Goal: Task Accomplishment & Management: Manage account settings

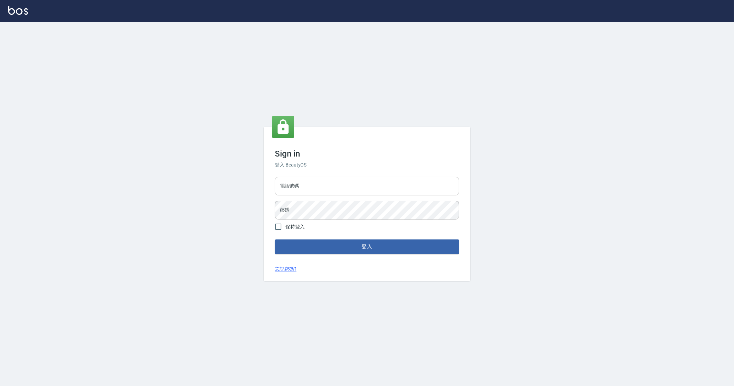
click at [308, 191] on input "電話號碼" at bounding box center [367, 186] width 184 height 19
type input "0912345"
click at [275, 239] on button "登入" at bounding box center [367, 246] width 184 height 14
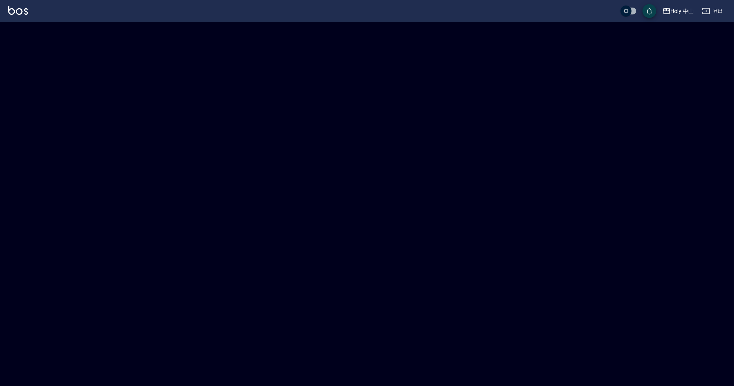
checkbox input "true"
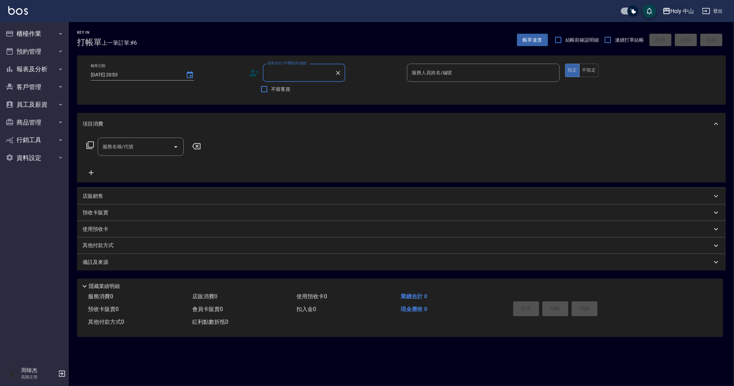
click at [671, 11] on div "Holy 中山" at bounding box center [681, 11] width 23 height 9
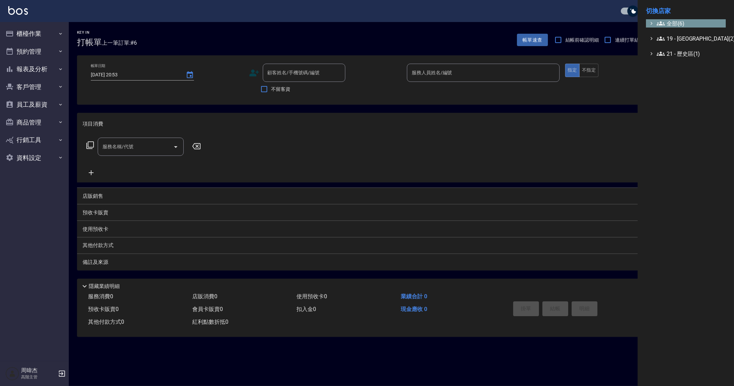
click at [677, 25] on span "全部(6)" at bounding box center [689, 23] width 66 height 8
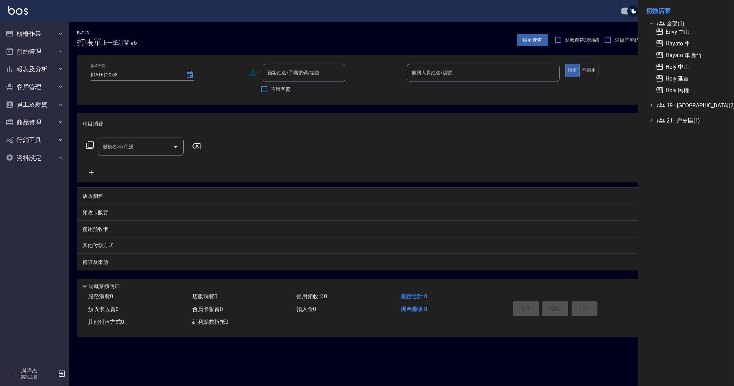
click at [38, 68] on div at bounding box center [367, 193] width 734 height 386
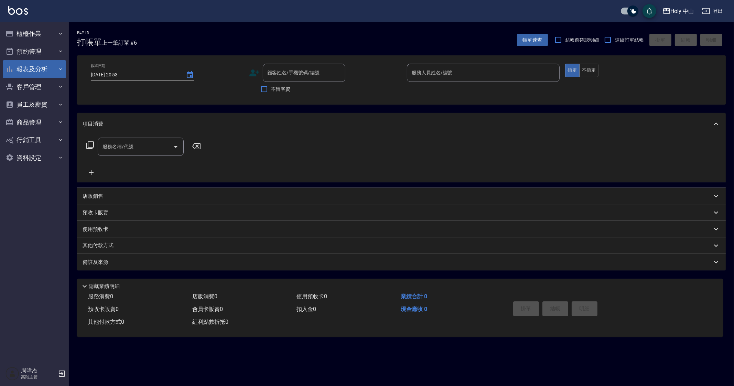
click at [48, 74] on button "報表及分析" at bounding box center [34, 69] width 63 height 18
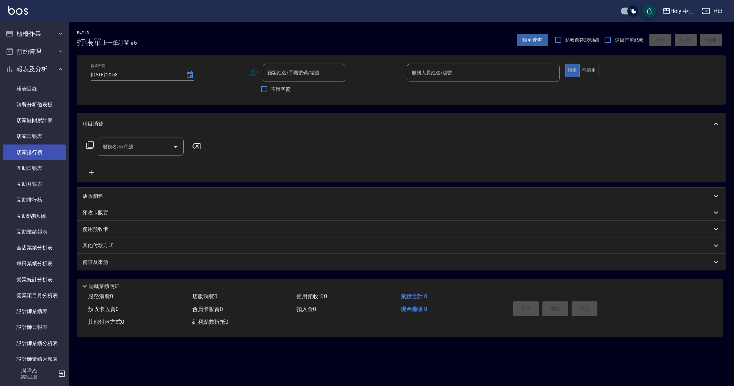
click at [42, 155] on link "店家排行榜" at bounding box center [34, 152] width 63 height 16
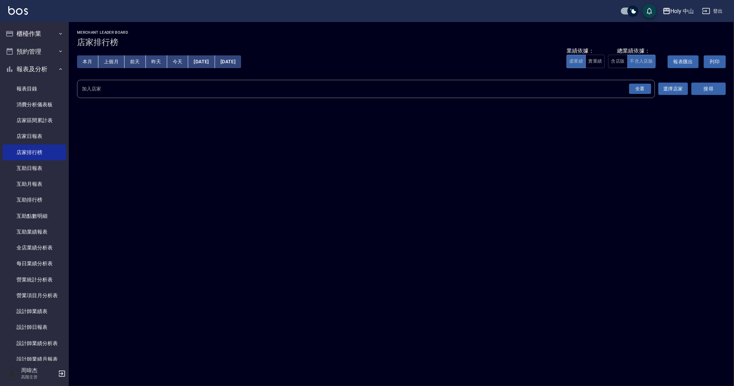
click at [643, 89] on div "全選" at bounding box center [640, 89] width 22 height 11
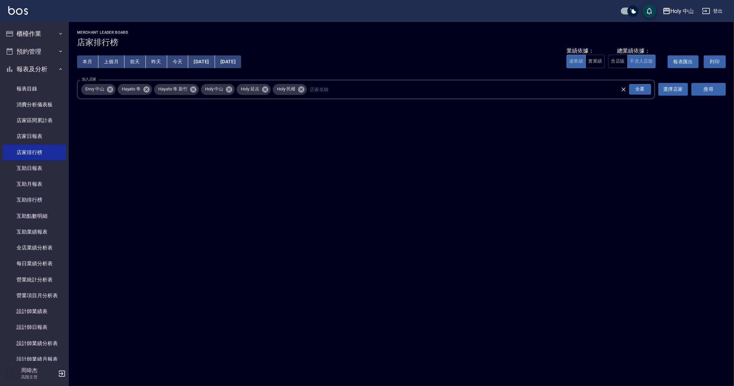
click at [709, 89] on button "搜尋" at bounding box center [708, 89] width 34 height 13
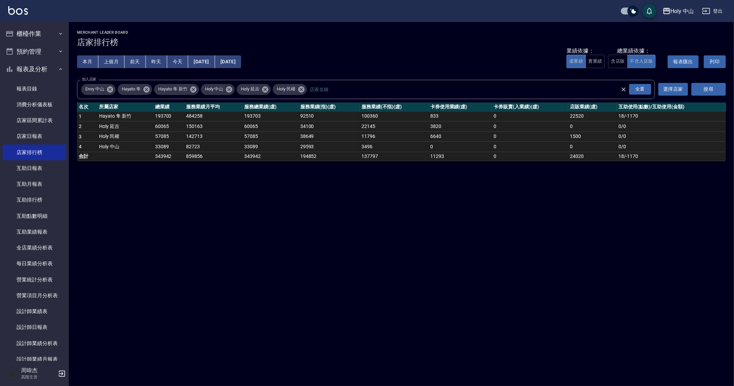
click at [229, 243] on div "Holy 中山 2025-09-01 - 2025-09-12 店家排行榜 列印時間： 2025-09-12-20:53 Merchant Leader Bo…" at bounding box center [367, 193] width 734 height 386
drag, startPoint x: 273, startPoint y: 257, endPoint x: 303, endPoint y: 259, distance: 30.0
click at [287, 259] on div "Holy 中山 2025-09-01 - 2025-09-12 店家排行榜 列印時間： 2025-09-12-20:53 Merchant Leader Bo…" at bounding box center [367, 193] width 734 height 386
click at [336, 259] on div "Holy 中山 2025-09-01 - 2025-09-12 店家排行榜 列印時間： 2025-09-12-20:53 Merchant Leader Bo…" at bounding box center [367, 193] width 734 height 386
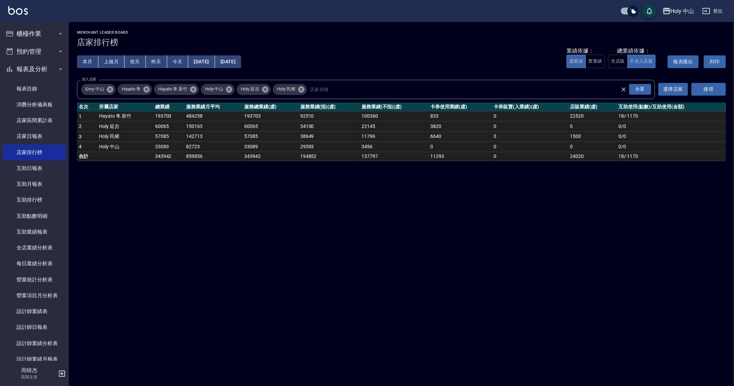
click at [404, 246] on div "Holy 中山 2025-09-01 - 2025-09-12 店家排行榜 列印時間： 2025-09-12-20:53 Merchant Leader Bo…" at bounding box center [367, 193] width 734 height 386
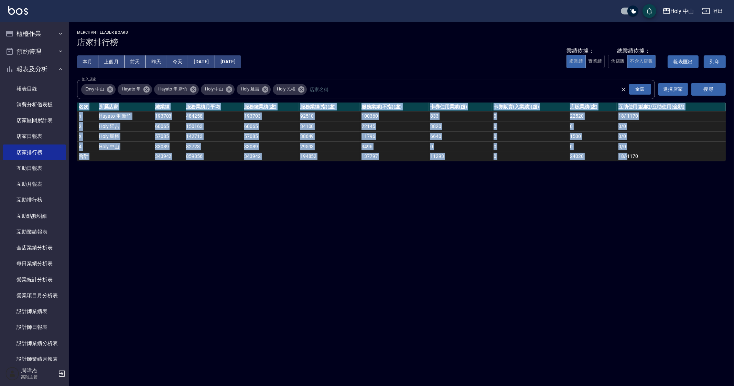
click at [404, 246] on div "Holy 中山 2025-09-01 - 2025-09-12 店家排行榜 列印時間： 2025-09-12-20:53 Merchant Leader Bo…" at bounding box center [367, 193] width 734 height 386
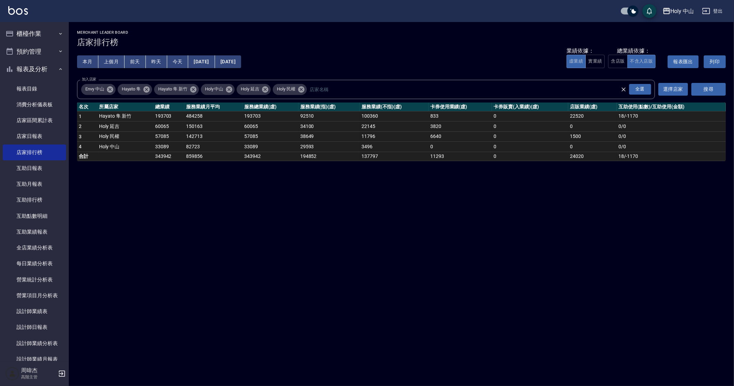
click at [400, 240] on div "Holy 中山 2025-09-01 - 2025-09-12 店家排行榜 列印時間： 2025-09-12-20:53 Merchant Leader Bo…" at bounding box center [367, 193] width 734 height 386
click at [148, 248] on div "Holy 中山 2025-09-01 - 2025-09-12 店家排行榜 列印時間： 2025-09-12-20:53 Merchant Leader Bo…" at bounding box center [367, 193] width 734 height 386
click at [30, 71] on button "報表及分析" at bounding box center [34, 69] width 63 height 18
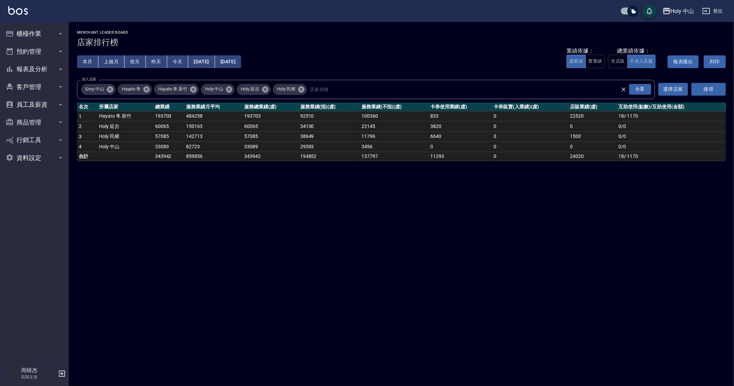
click at [406, 318] on div "Holy 中山 2025-09-01 - 2025-09-12 店家排行榜 列印時間： 2025-09-12-20:53 Merchant Leader Bo…" at bounding box center [367, 193] width 734 height 386
click at [674, 13] on div "Holy 中山" at bounding box center [681, 11] width 23 height 9
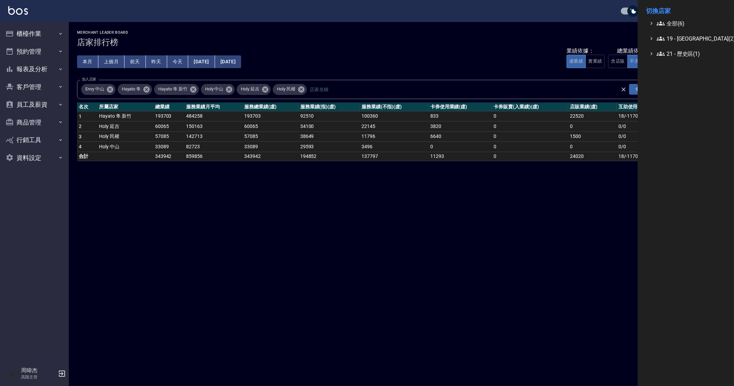
click at [672, 18] on li "切換店家" at bounding box center [686, 11] width 80 height 17
click at [670, 22] on span "全部(6)" at bounding box center [689, 23] width 66 height 8
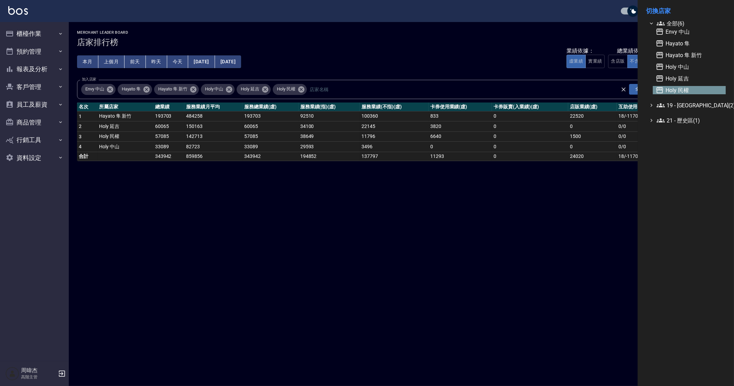
click at [698, 87] on span "Holy 民權" at bounding box center [688, 90] width 67 height 8
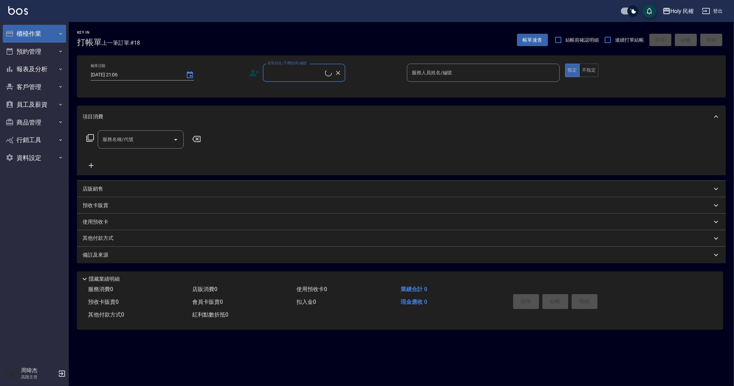
click at [47, 38] on button "櫃檯作業" at bounding box center [34, 34] width 63 height 18
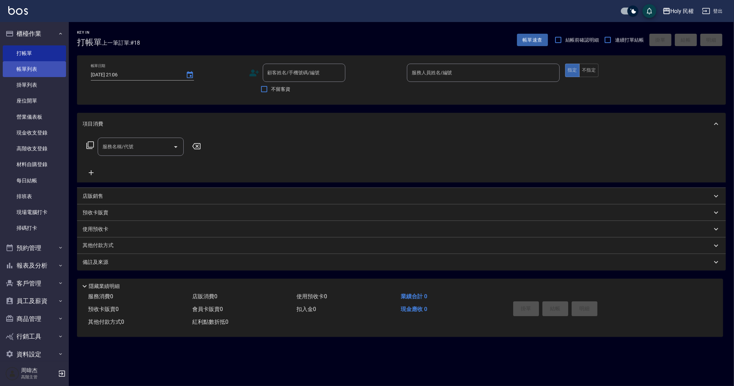
click at [54, 65] on link "帳單列表" at bounding box center [34, 69] width 63 height 16
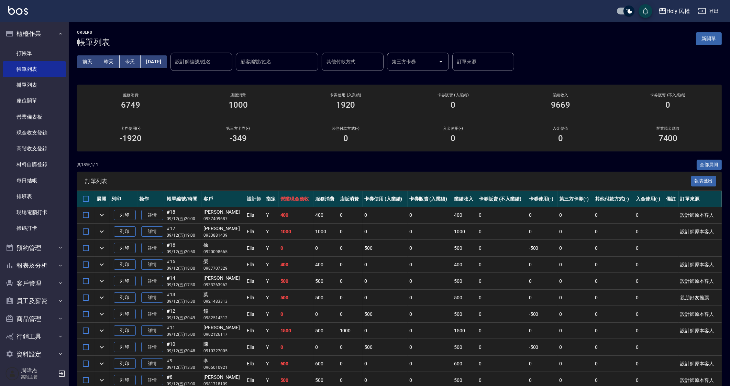
click at [327, 241] on td "0" at bounding box center [326, 248] width 24 height 16
click at [408, 265] on td "0" at bounding box center [430, 264] width 45 height 16
click at [485, 270] on td "0" at bounding box center [502, 264] width 50 height 16
click at [264, 288] on td "Y" at bounding box center [271, 281] width 14 height 16
click at [396, 264] on td "0" at bounding box center [385, 264] width 45 height 16
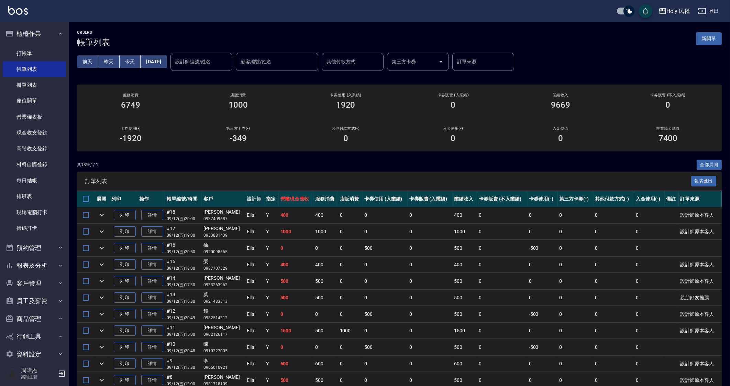
click at [669, 10] on div "Holy 民權" at bounding box center [678, 11] width 23 height 9
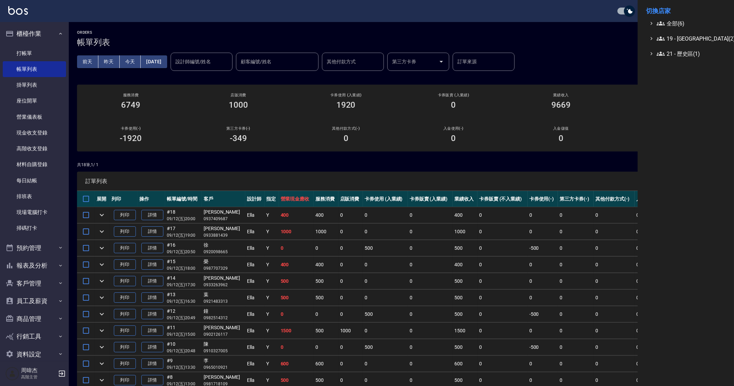
drag, startPoint x: 668, startPoint y: 17, endPoint x: 669, endPoint y: 23, distance: 6.2
click at [668, 17] on li "切換店家" at bounding box center [686, 11] width 80 height 17
click at [669, 24] on span "全部(6)" at bounding box center [689, 23] width 66 height 8
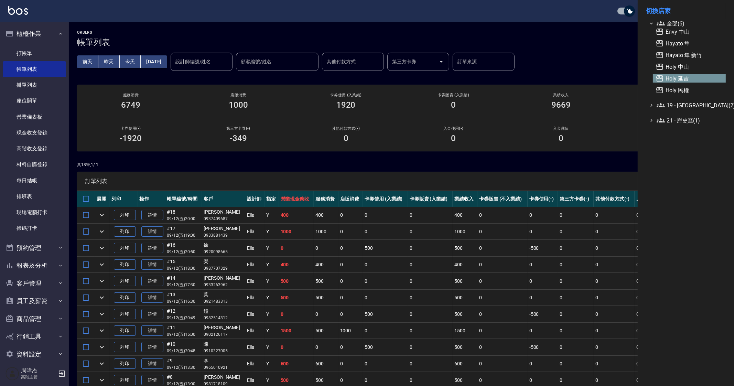
click at [696, 77] on span "Holy 延吉" at bounding box center [688, 78] width 67 height 8
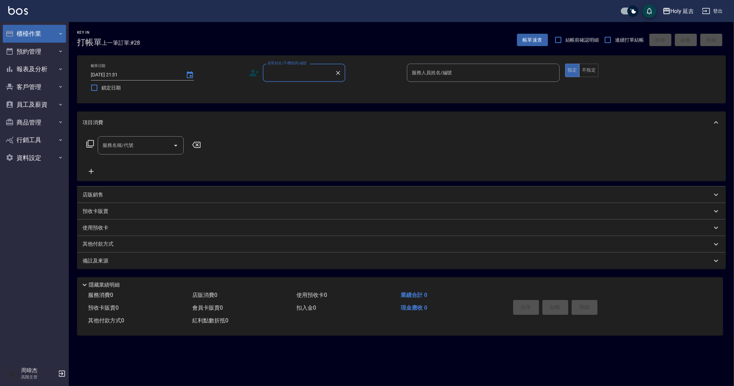
click at [35, 34] on button "櫃檯作業" at bounding box center [34, 34] width 63 height 18
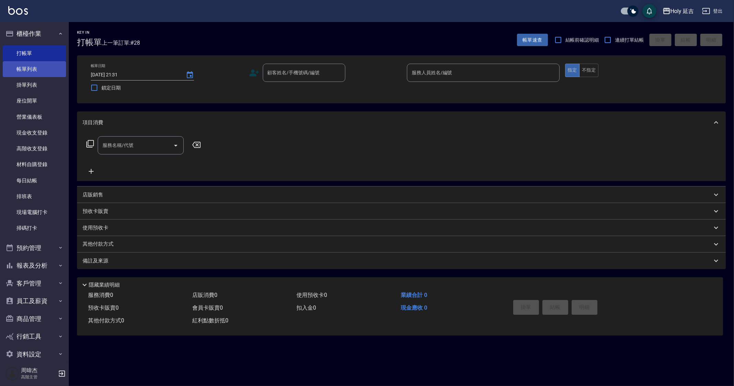
click at [33, 65] on link "帳單列表" at bounding box center [34, 69] width 63 height 16
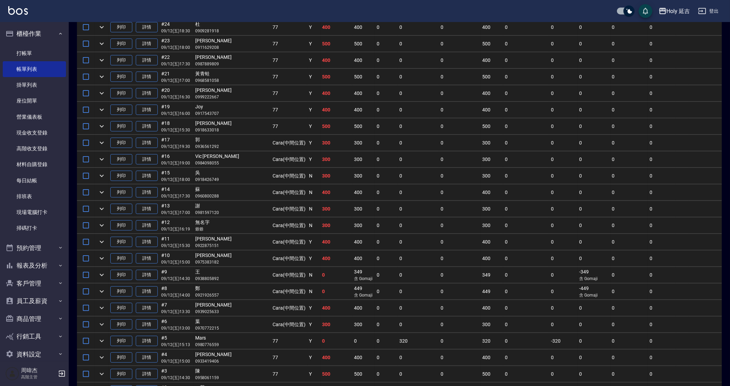
scroll to position [258, 0]
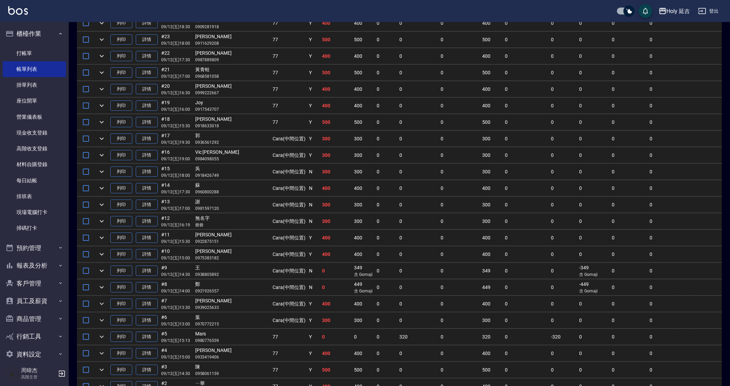
click at [320, 214] on td "300" at bounding box center [336, 221] width 32 height 16
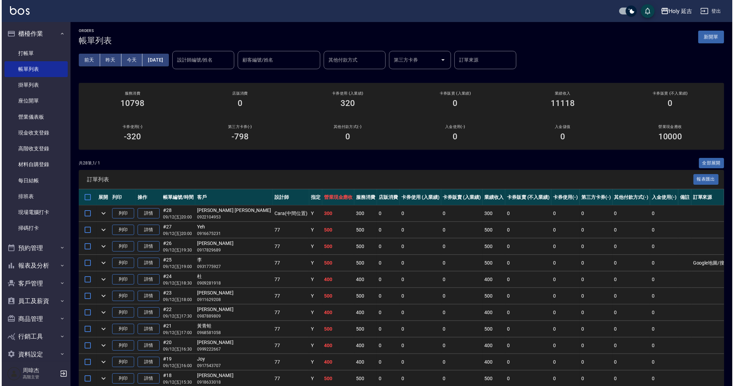
scroll to position [0, 0]
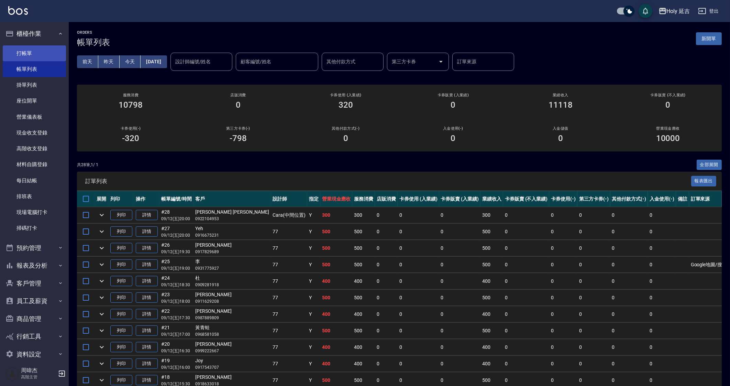
click at [34, 54] on link "打帳單" at bounding box center [34, 53] width 63 height 16
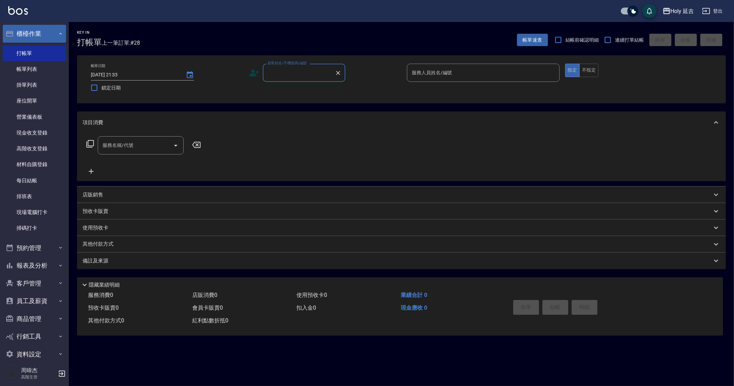
click at [23, 30] on button "櫃檯作業" at bounding box center [34, 34] width 63 height 18
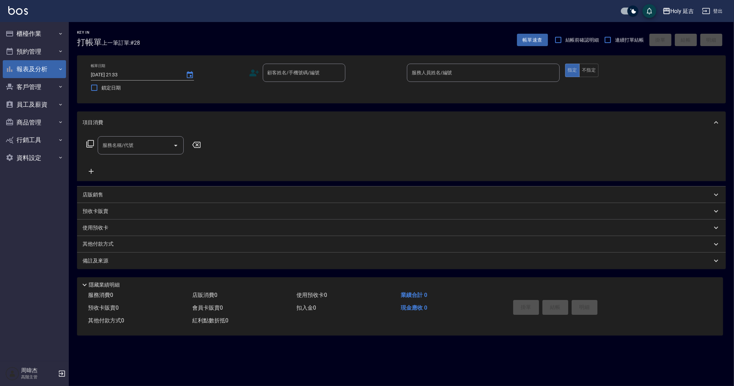
click at [34, 67] on button "報表及分析" at bounding box center [34, 69] width 63 height 18
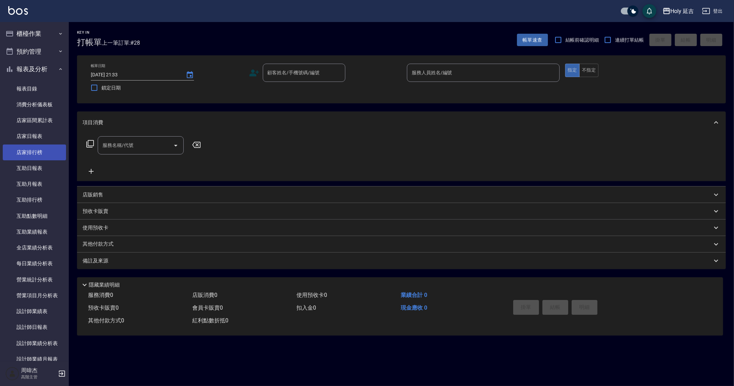
click at [19, 155] on link "店家排行榜" at bounding box center [34, 152] width 63 height 16
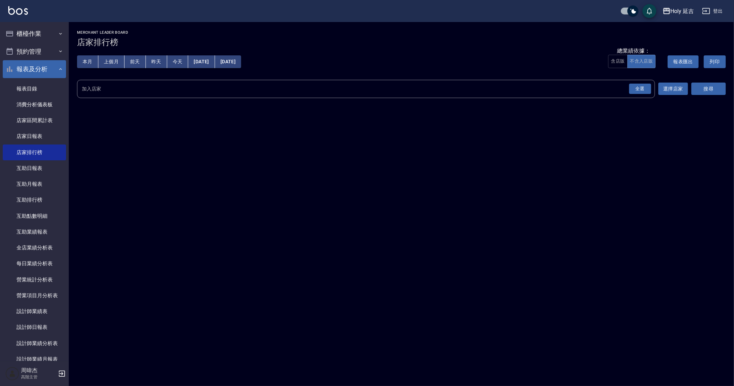
click at [19, 68] on button "報表及分析" at bounding box center [34, 69] width 63 height 18
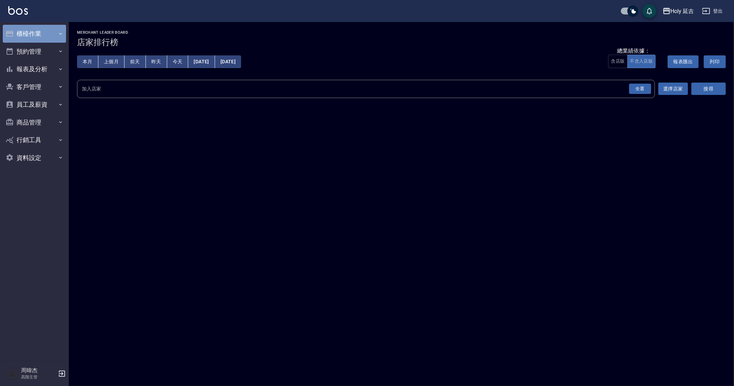
click at [36, 31] on button "櫃檯作業" at bounding box center [34, 34] width 63 height 18
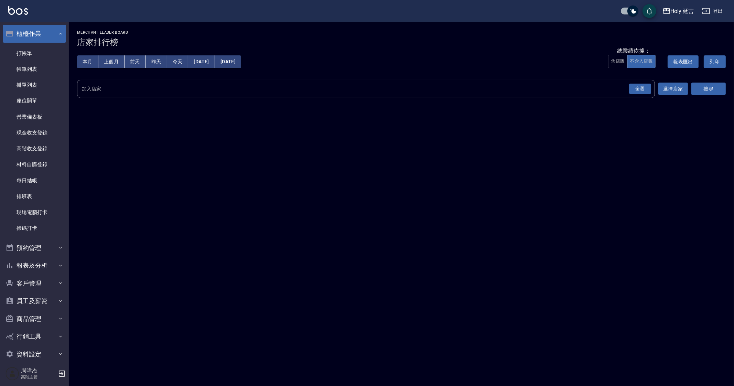
click at [36, 31] on button "櫃檯作業" at bounding box center [34, 34] width 63 height 18
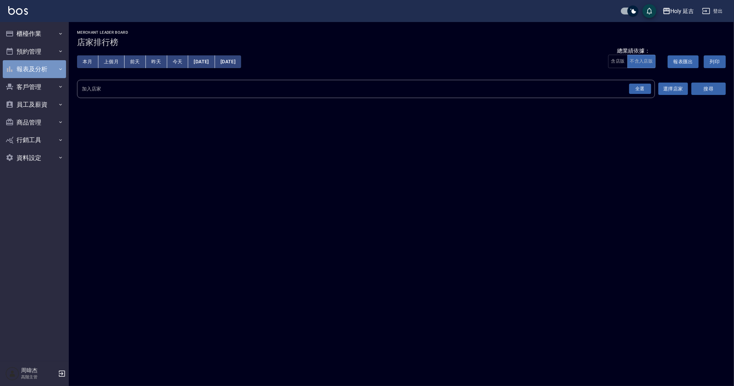
click at [41, 66] on button "報表及分析" at bounding box center [34, 69] width 63 height 18
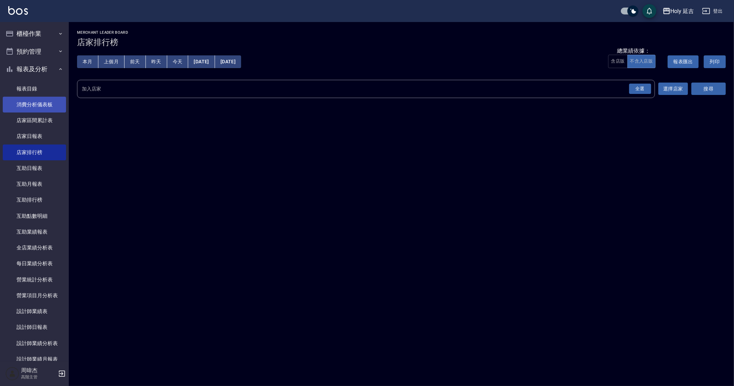
click at [50, 106] on link "消費分析儀表板" at bounding box center [34, 105] width 63 height 16
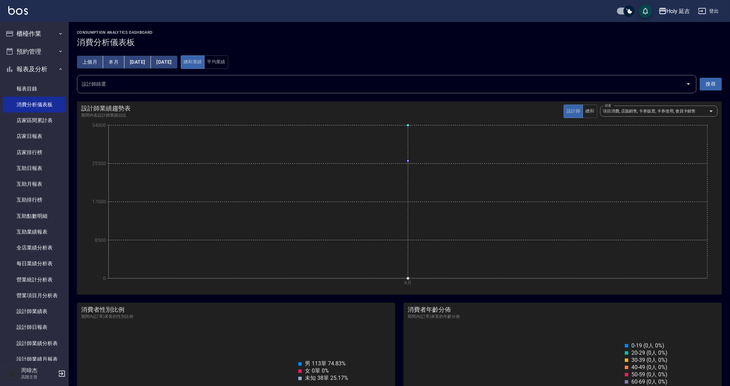
click at [142, 62] on button "2025/09/01" at bounding box center [137, 62] width 26 height 13
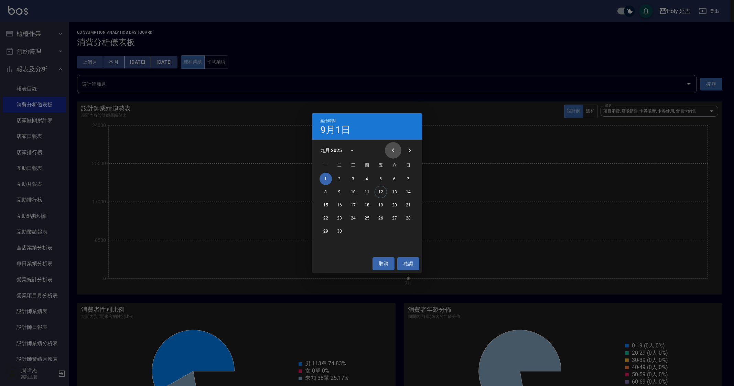
click at [395, 149] on icon "Previous month" at bounding box center [393, 150] width 8 height 8
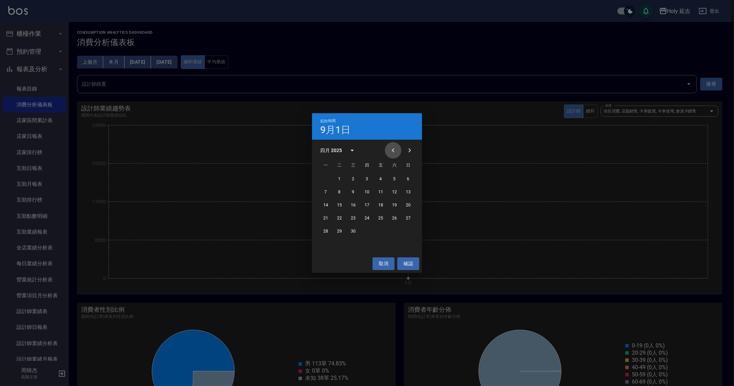
click at [395, 149] on icon "Previous month" at bounding box center [393, 150] width 8 height 8
click at [354, 177] on button "1" at bounding box center [353, 179] width 12 height 12
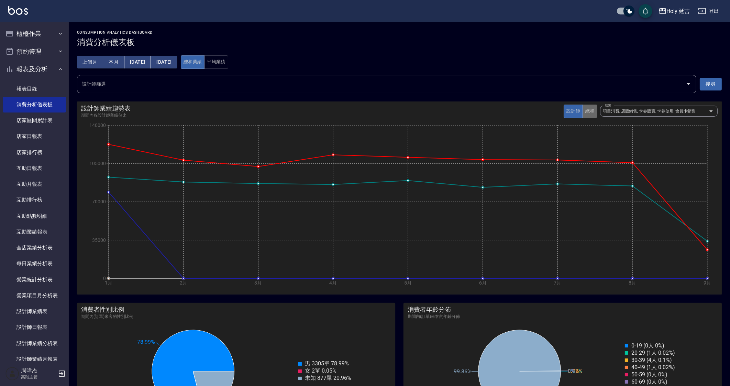
click at [590, 109] on button "總和" at bounding box center [590, 111] width 15 height 13
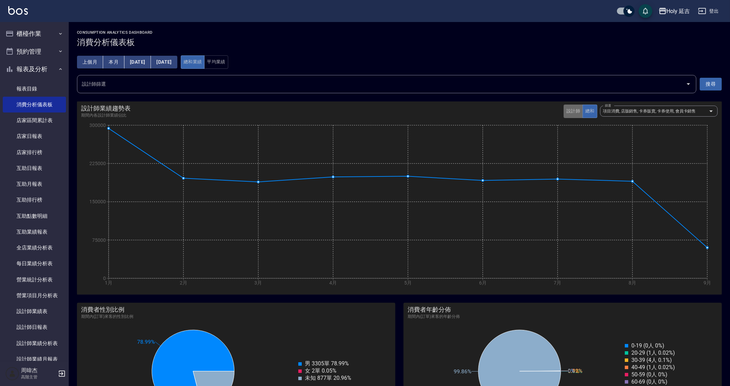
click at [572, 106] on button "設計師" at bounding box center [573, 111] width 19 height 13
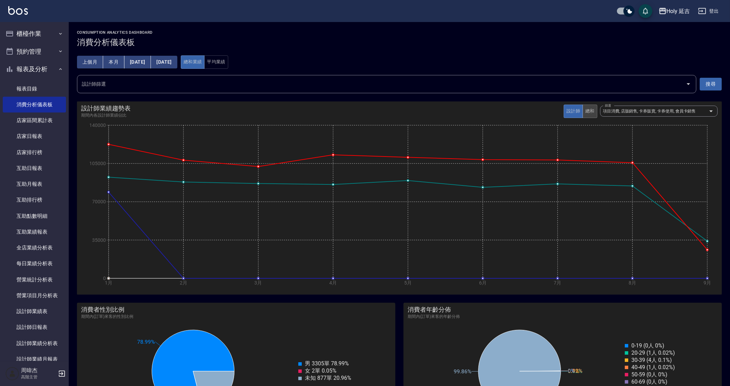
click at [594, 111] on button "總和" at bounding box center [590, 111] width 15 height 13
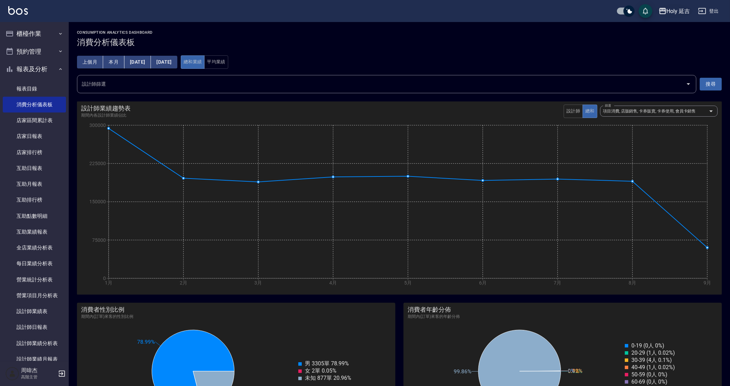
click at [671, 14] on div "Holy 延吉" at bounding box center [678, 11] width 23 height 9
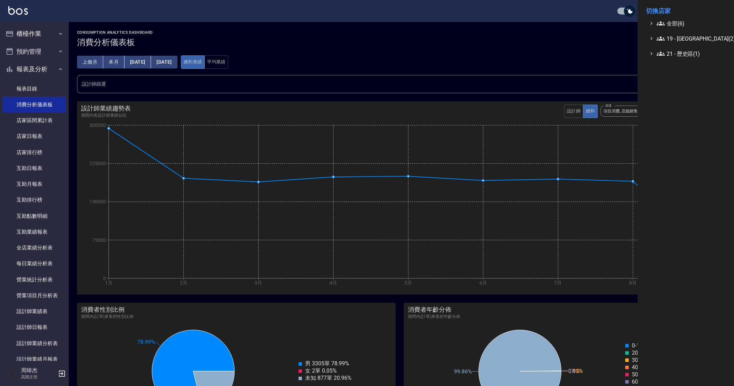
click at [670, 30] on ul "全部(6) 19 - 新城區(2) 21 - 歷史區(1)" at bounding box center [686, 38] width 80 height 39
click at [678, 23] on span "全部(6)" at bounding box center [689, 23] width 66 height 8
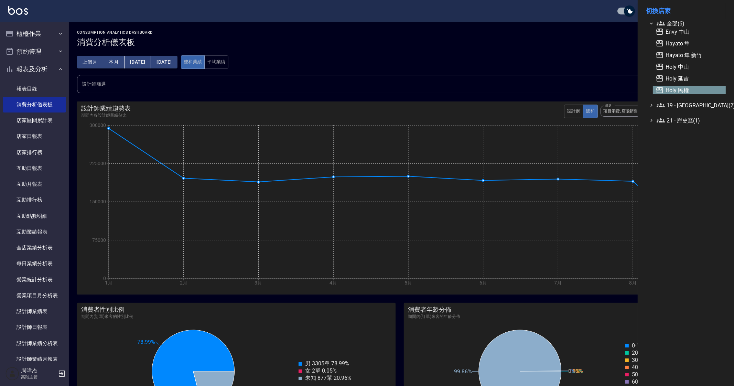
click at [683, 91] on span "Holy 民權" at bounding box center [688, 90] width 67 height 8
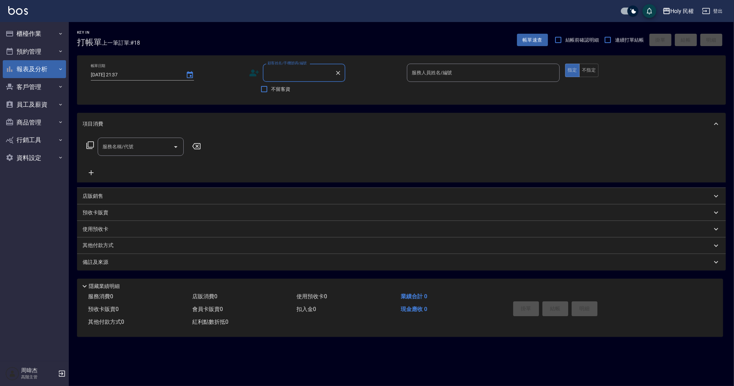
click at [46, 64] on button "報表及分析" at bounding box center [34, 69] width 63 height 18
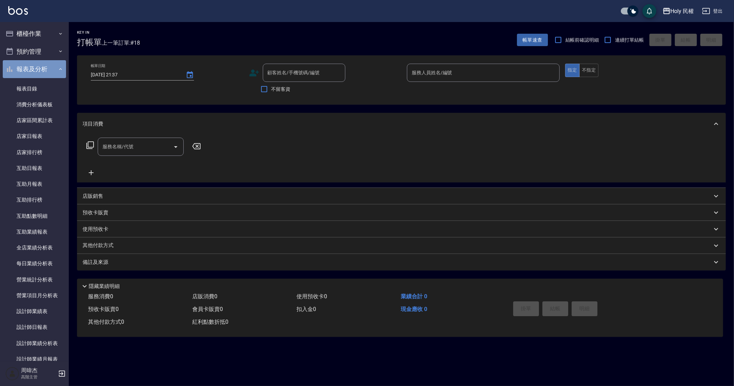
click at [43, 68] on button "報表及分析" at bounding box center [34, 69] width 63 height 18
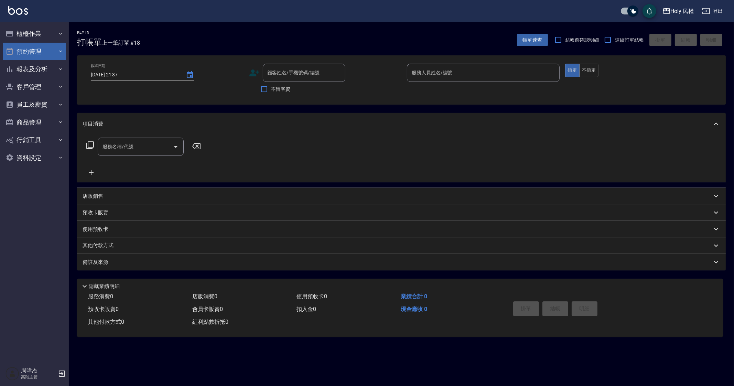
click at [48, 52] on button "預約管理" at bounding box center [34, 52] width 63 height 18
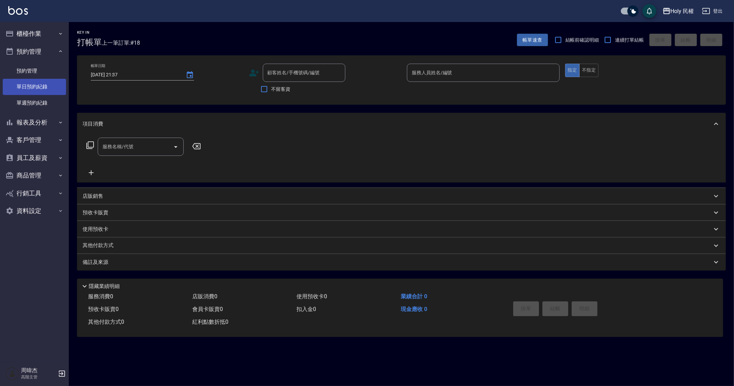
click at [60, 82] on link "單日預約紀錄" at bounding box center [34, 87] width 63 height 16
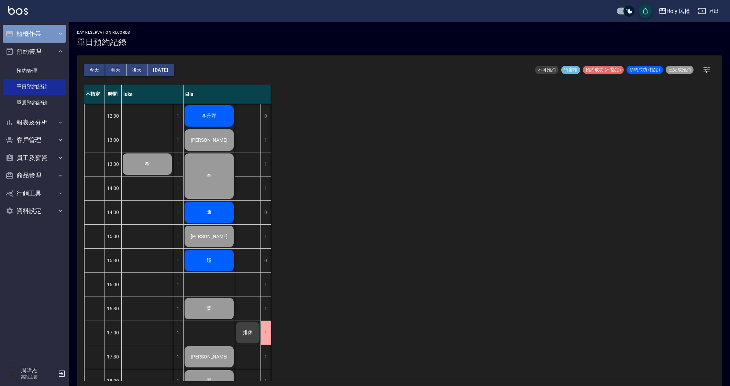
click at [14, 25] on button "櫃檯作業" at bounding box center [34, 34] width 63 height 18
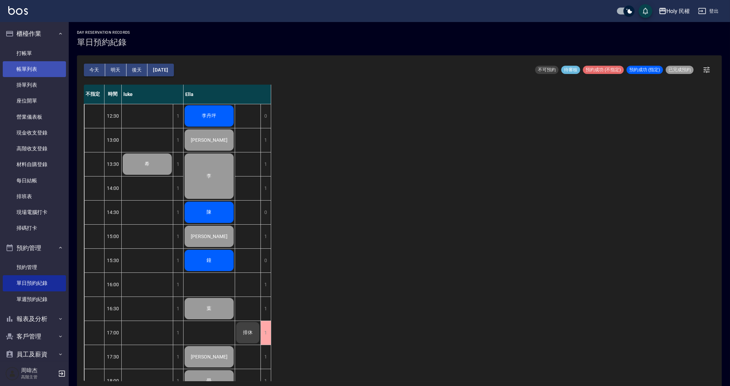
click at [26, 66] on link "帳單列表" at bounding box center [34, 69] width 63 height 16
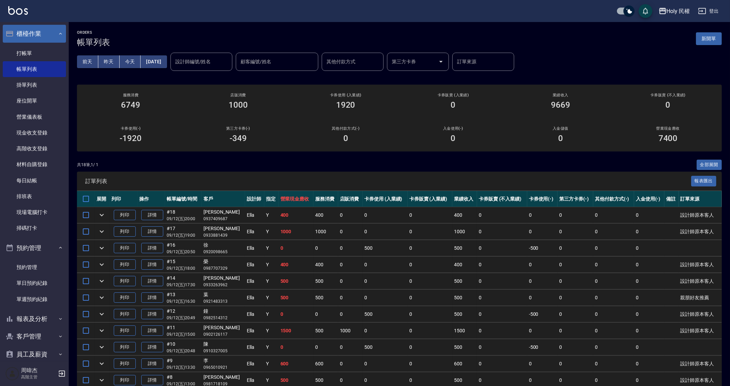
click at [50, 38] on button "櫃檯作業" at bounding box center [34, 34] width 63 height 18
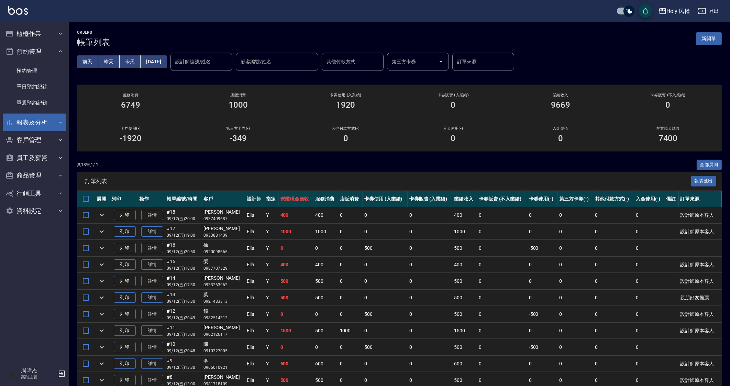
click at [35, 117] on button "報表及分析" at bounding box center [34, 122] width 63 height 18
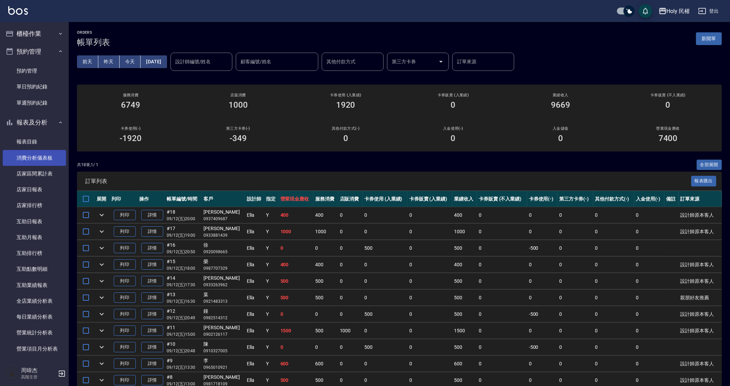
click at [48, 150] on link "消費分析儀表板" at bounding box center [34, 158] width 63 height 16
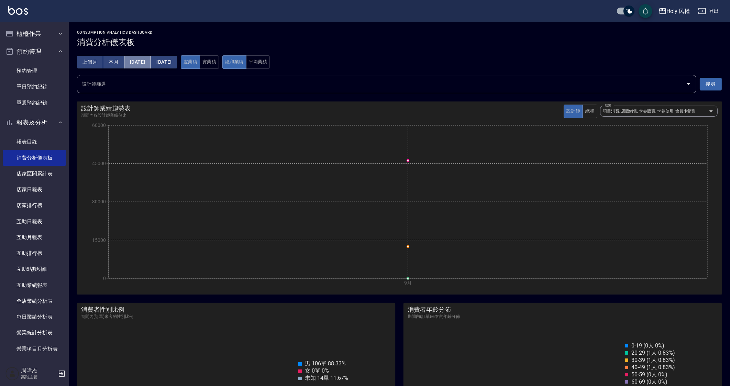
click at [149, 61] on button "2025/09/01" at bounding box center [137, 62] width 26 height 13
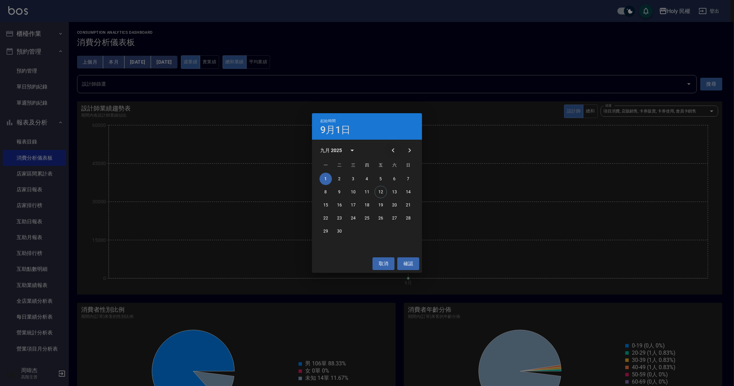
click at [398, 147] on button "Previous month" at bounding box center [393, 150] width 17 height 17
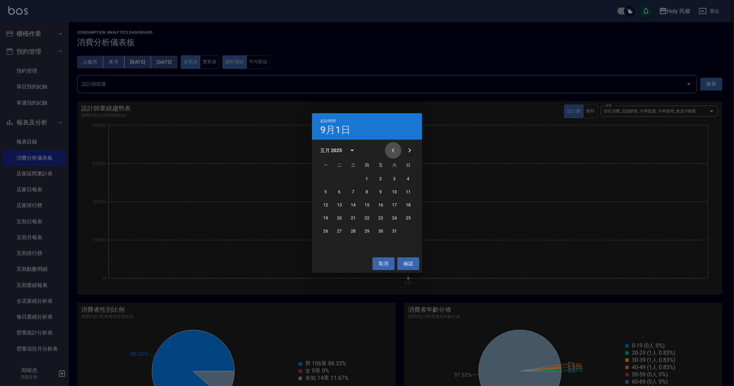
click at [398, 147] on button "Previous month" at bounding box center [393, 150] width 17 height 17
click at [348, 177] on button "1" at bounding box center [353, 179] width 12 height 12
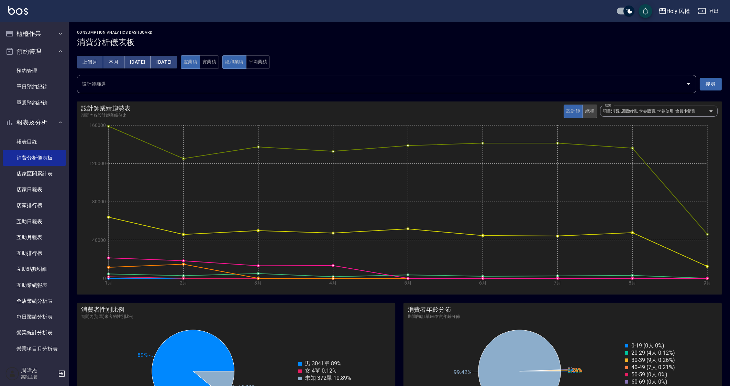
click at [589, 112] on button "總和" at bounding box center [590, 111] width 15 height 13
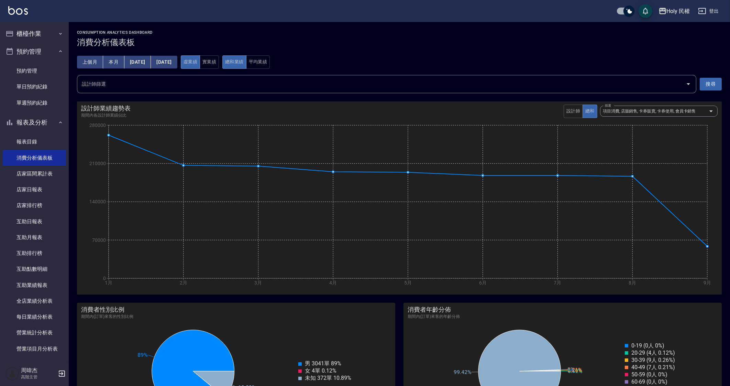
click at [409, 353] on icon "0% 0.12% 0.26% 0.21% 0% 0% 0% 99.42%" at bounding box center [520, 370] width 238 height 103
click at [40, 59] on button "預約管理" at bounding box center [34, 52] width 63 height 18
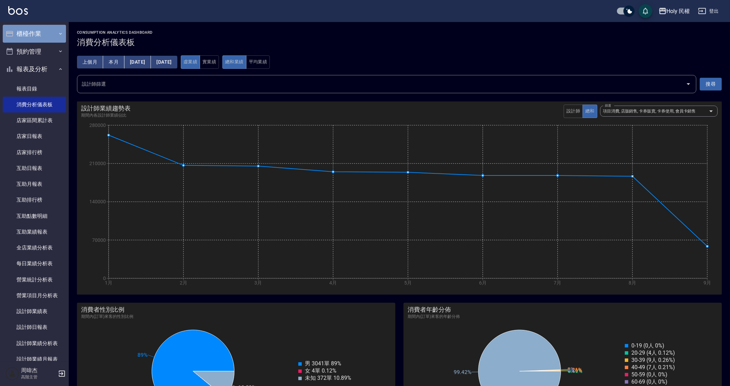
click at [44, 29] on button "櫃檯作業" at bounding box center [34, 34] width 63 height 18
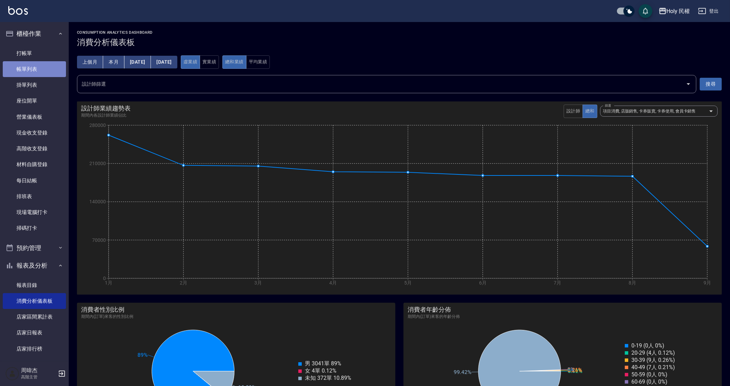
click at [46, 69] on link "帳單列表" at bounding box center [34, 69] width 63 height 16
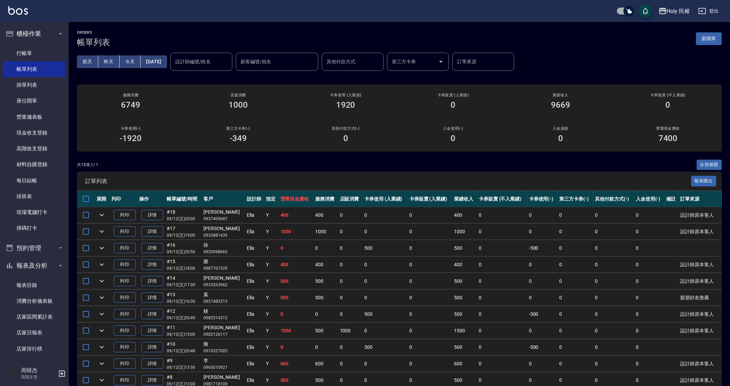
click at [341, 301] on td "0" at bounding box center [350, 297] width 24 height 16
click at [672, 13] on div "Holy 民權" at bounding box center [678, 11] width 23 height 9
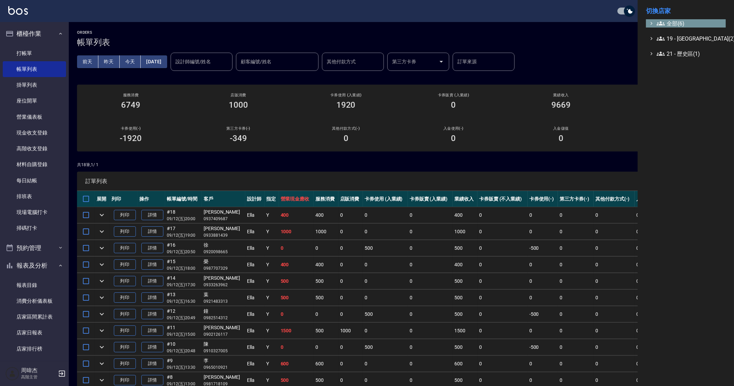
click at [678, 23] on span "全部(6)" at bounding box center [689, 23] width 66 height 8
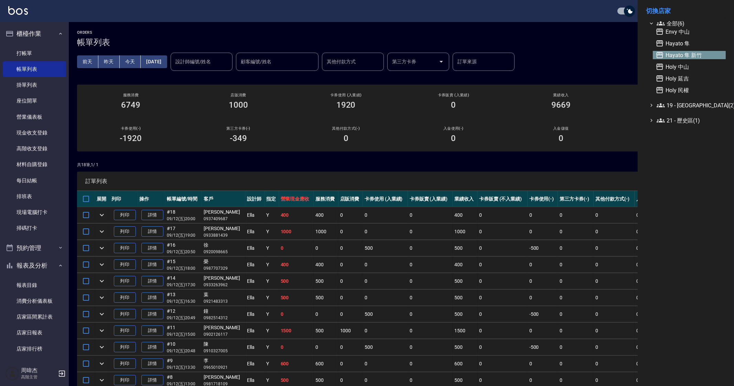
click at [691, 53] on span "Hayato 隼 新竹" at bounding box center [688, 55] width 67 height 8
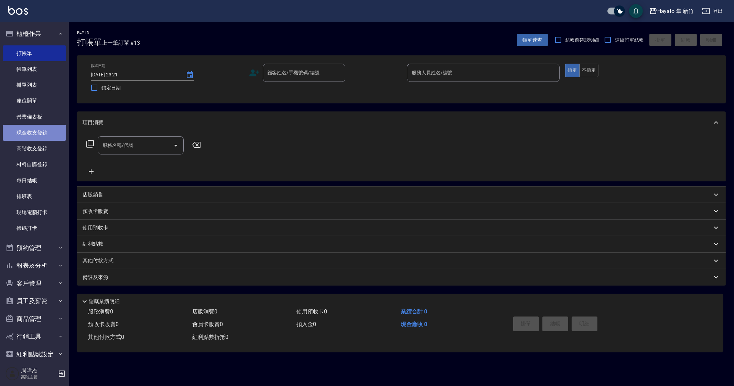
click at [37, 135] on link "現金收支登錄" at bounding box center [34, 133] width 63 height 16
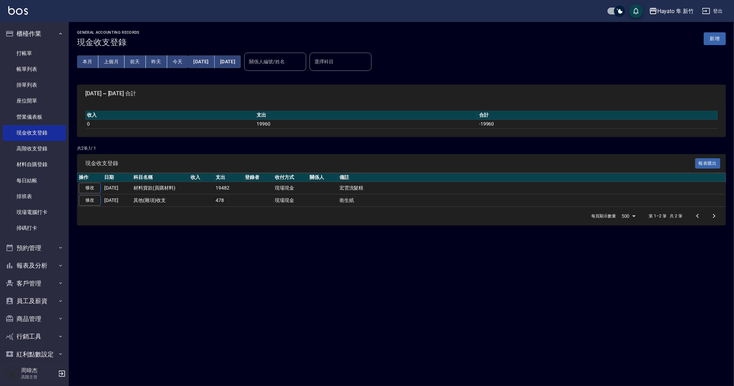
click at [265, 325] on div "GENERAL ACCOUNTING RECORDS 現金收支登錄 新增 本月 上個月 前天 昨天 今天 2025/09/01 2025/09/12 關係人編…" at bounding box center [367, 193] width 734 height 386
click at [444, 313] on div "GENERAL ACCOUNTING RECORDS 現金收支登錄 新增 本月 上個月 前天 昨天 今天 2025/09/01 2025/09/12 關係人編…" at bounding box center [367, 193] width 734 height 386
click at [253, 319] on div "GENERAL ACCOUNTING RECORDS 現金收支登錄 新增 本月 上個月 前天 昨天 今天 2025/09/01 2025/09/12 關係人編…" at bounding box center [367, 193] width 734 height 386
click at [350, 289] on div "GENERAL ACCOUNTING RECORDS 現金收支登錄 新增 本月 上個月 前天 昨天 今天 2025/09/01 2025/09/12 關係人編…" at bounding box center [367, 193] width 734 height 386
click at [110, 62] on button "上個月" at bounding box center [111, 61] width 26 height 13
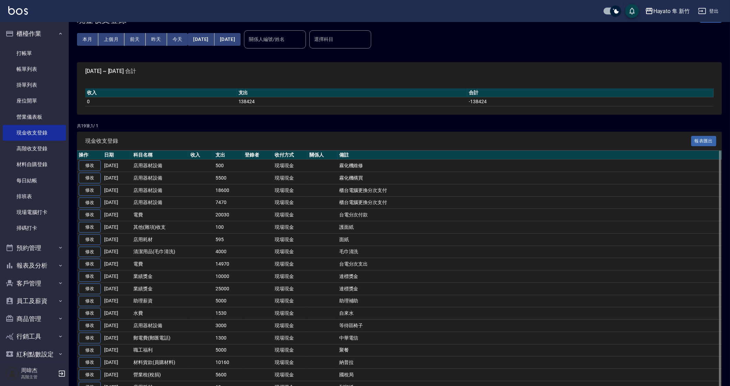
scroll to position [53, 0]
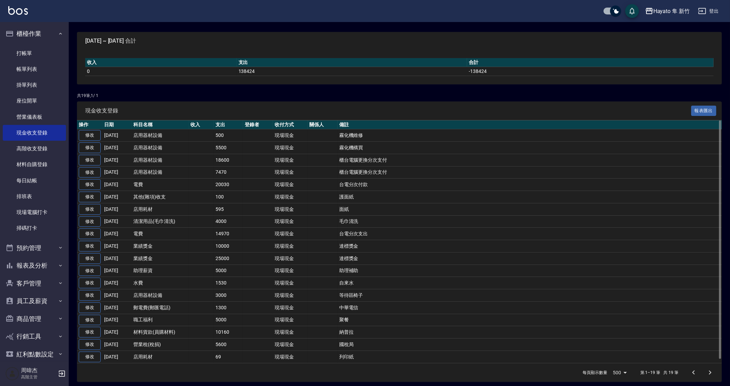
click at [273, 247] on td "現場現金" at bounding box center [290, 246] width 35 height 12
click at [281, 98] on p "共 19 筆, 1 / 1" at bounding box center [399, 95] width 645 height 6
drag, startPoint x: 197, startPoint y: 338, endPoint x: 367, endPoint y: 349, distance: 170.9
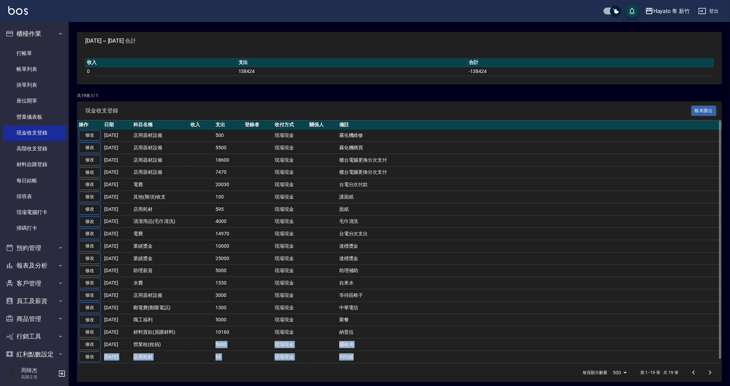
click at [367, 349] on tbody "修改 2025-08-31 店用器材設備 500 現場現金 霧化機維修 修改 2025-08-30 店用器材設備 5500 現場現金 霧化機構買 修改 202…" at bounding box center [399, 245] width 645 height 233
click at [394, 301] on td "中華電信" at bounding box center [530, 307] width 384 height 12
click at [268, 195] on td at bounding box center [258, 197] width 30 height 12
click at [347, 305] on td "中華電信" at bounding box center [530, 307] width 384 height 12
drag, startPoint x: 337, startPoint y: 292, endPoint x: 430, endPoint y: 298, distance: 93.3
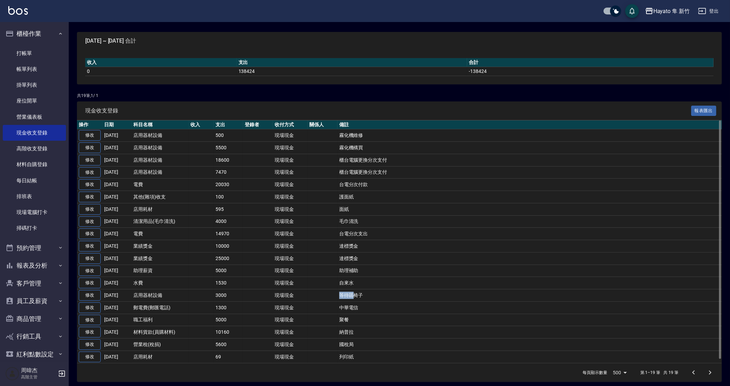
click at [380, 290] on td "等待區椅子" at bounding box center [530, 295] width 384 height 12
click at [422, 314] on td "聚餐" at bounding box center [530, 320] width 384 height 12
click at [476, 289] on td "等待區椅子" at bounding box center [530, 295] width 384 height 12
drag, startPoint x: 144, startPoint y: 317, endPoint x: 301, endPoint y: 329, distance: 157.5
click at [301, 329] on tbody "修改 2025-08-31 店用器材設備 500 現場現金 霧化機維修 修改 2025-08-30 店用器材設備 5500 現場現金 霧化機構買 修改 202…" at bounding box center [399, 245] width 645 height 233
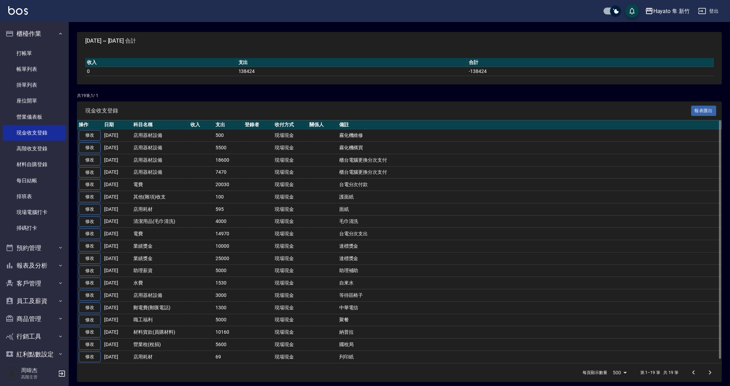
click at [330, 338] on td at bounding box center [323, 344] width 30 height 12
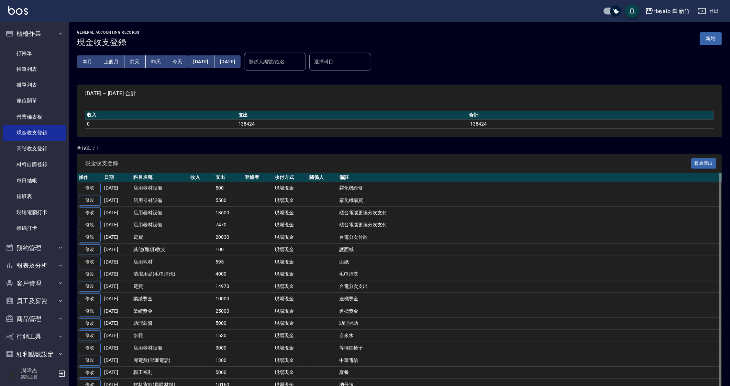
drag, startPoint x: 290, startPoint y: 327, endPoint x: 297, endPoint y: 327, distance: 7.6
click at [214, 58] on button "2025/08/01" at bounding box center [201, 61] width 26 height 13
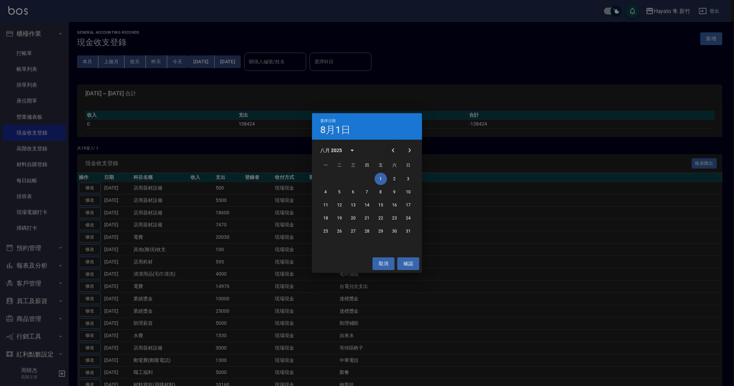
click at [396, 151] on icon "Previous month" at bounding box center [393, 150] width 8 height 8
click at [337, 178] on button "1" at bounding box center [339, 179] width 12 height 12
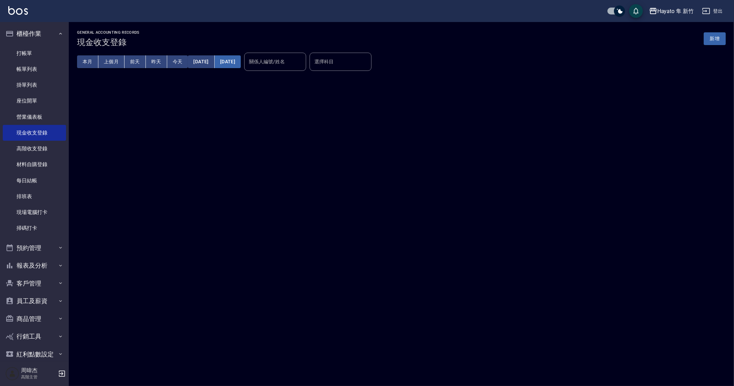
click at [241, 63] on button "[DATE]" at bounding box center [228, 61] width 26 height 13
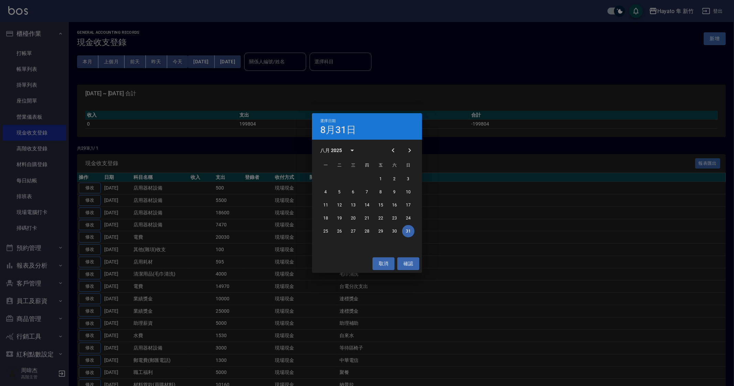
click at [384, 145] on div "八月 2025 一 二 三 四 五 六 日 1 2 3 4 5 6 7 8 9 10 11 12 13 14 15 16 17 18 19 20 21 22 …" at bounding box center [367, 197] width 110 height 115
click at [395, 151] on icon "Previous month" at bounding box center [393, 150] width 8 height 8
click at [367, 234] on button "31" at bounding box center [367, 231] width 12 height 12
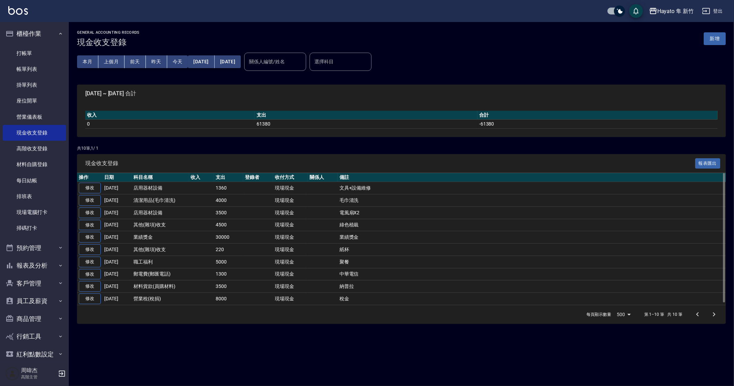
click at [342, 293] on td "稅金" at bounding box center [532, 299] width 388 height 12
click at [30, 181] on link "每日結帳" at bounding box center [34, 181] width 63 height 16
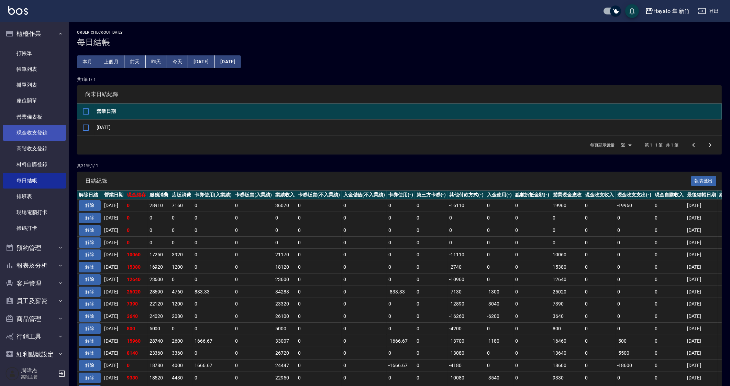
click at [39, 130] on link "現金收支登錄" at bounding box center [34, 133] width 63 height 16
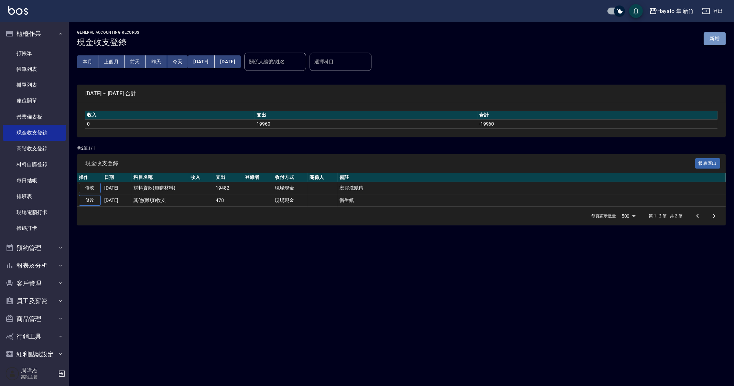
click at [715, 37] on button "新增" at bounding box center [714, 38] width 22 height 13
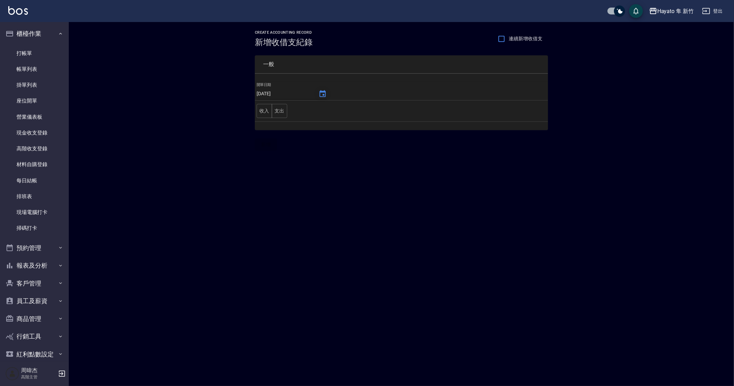
click at [314, 96] on button "Choose date, selected date is 2025-09-12" at bounding box center [322, 94] width 17 height 17
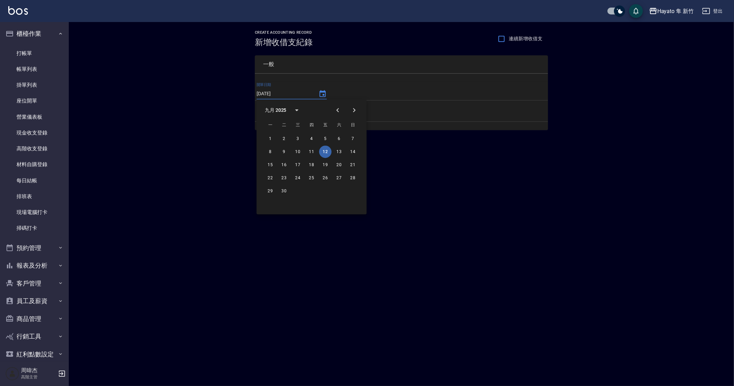
click at [322, 265] on div "CREATE ACCOUNTING RECORD 新增收借支紀錄 連續新增收借支 一般 開單日期 2025/09/12 收入 支出 新增" at bounding box center [367, 193] width 734 height 386
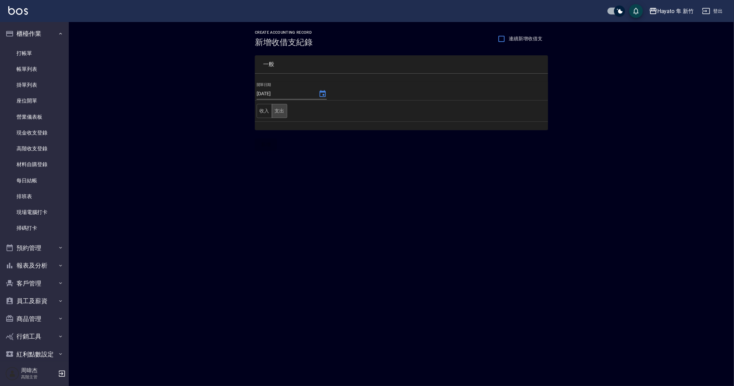
click at [281, 106] on button "支出" at bounding box center [279, 111] width 15 height 14
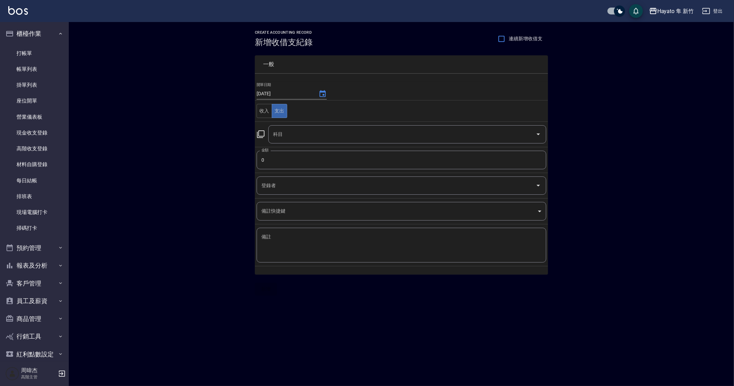
click at [305, 158] on input "0" at bounding box center [400, 160] width 289 height 19
type input "7000"
click at [302, 188] on input "登錄者" at bounding box center [396, 185] width 273 height 12
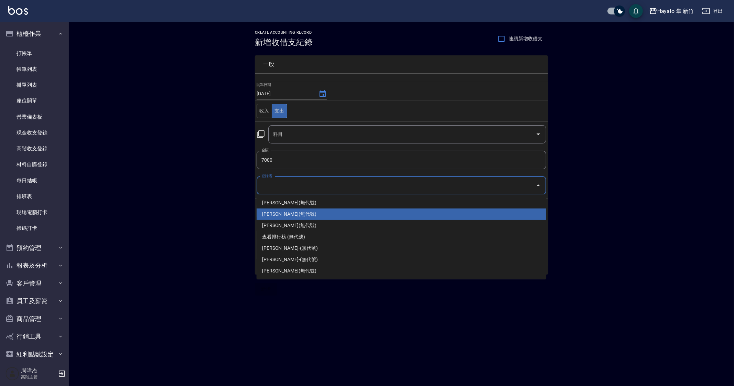
click at [189, 219] on div "CREATE ACCOUNTING RECORD 新增收借支紀錄 連續新增收借支 一般 開單日期 2025/09/12 收入 支出 科目 科目 金額 7000…" at bounding box center [401, 163] width 665 height 282
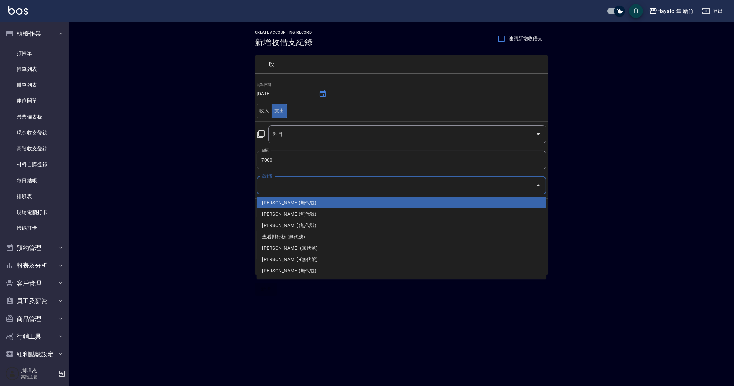
click at [298, 183] on input "登錄者" at bounding box center [396, 185] width 273 height 12
click at [195, 188] on div "CREATE ACCOUNTING RECORD 新增收借支紀錄 連續新增收借支 一般 開單日期 2025/09/12 收入 支出 科目 科目 金額 7000…" at bounding box center [401, 163] width 665 height 282
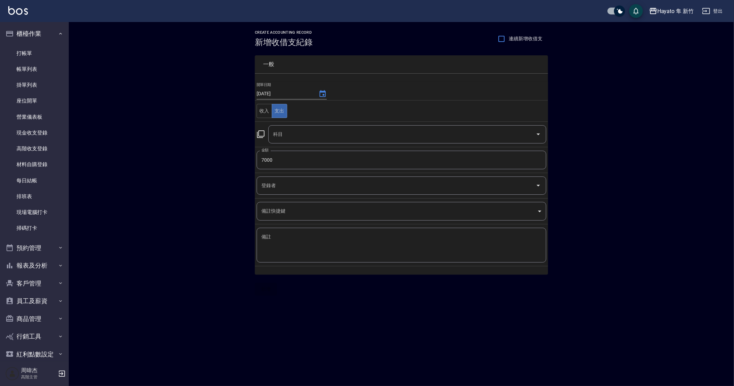
click at [338, 136] on input "科目" at bounding box center [401, 134] width 261 height 12
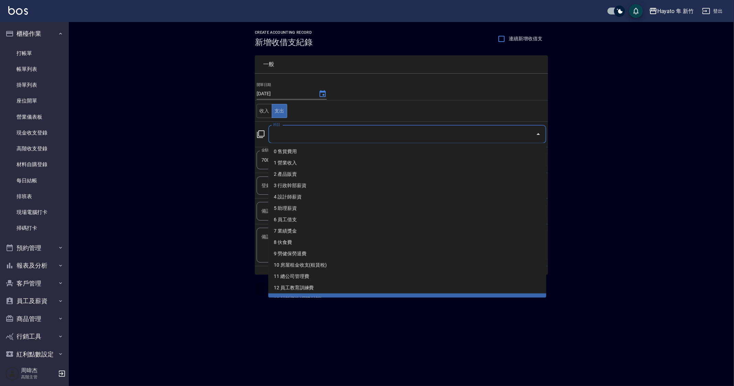
click at [465, 355] on div "CREATE ACCOUNTING RECORD 新增收借支紀錄 連續新增收借支 一般 開單日期 2025/09/12 收入 支出 科目 科目 金額 7000…" at bounding box center [367, 193] width 734 height 386
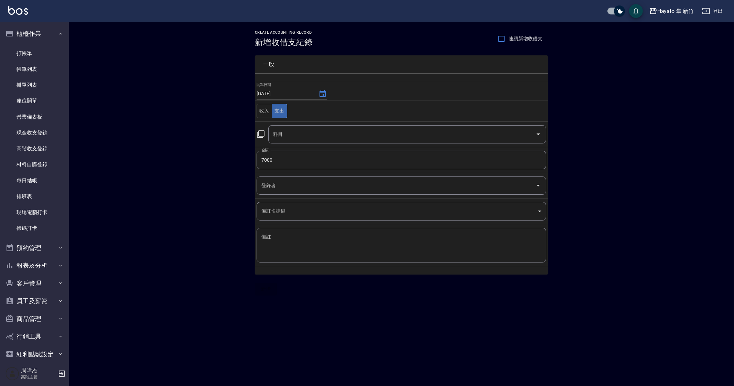
click at [198, 200] on div "CREATE ACCOUNTING RECORD 新增收借支紀錄 連續新增收借支 一般 開單日期 2025/09/12 收入 支出 科目 科目 金額 7000…" at bounding box center [401, 163] width 665 height 282
click at [325, 246] on textarea "備註" at bounding box center [401, 244] width 280 height 23
type textarea "s"
type textarea "娜普拉"
click at [315, 324] on div "CREATE ACCOUNTING RECORD 新增收借支紀錄 連續新增收借支 一般 開單日期 2025/09/12 收入 支出 科目 科目 金額 7000…" at bounding box center [367, 193] width 734 height 386
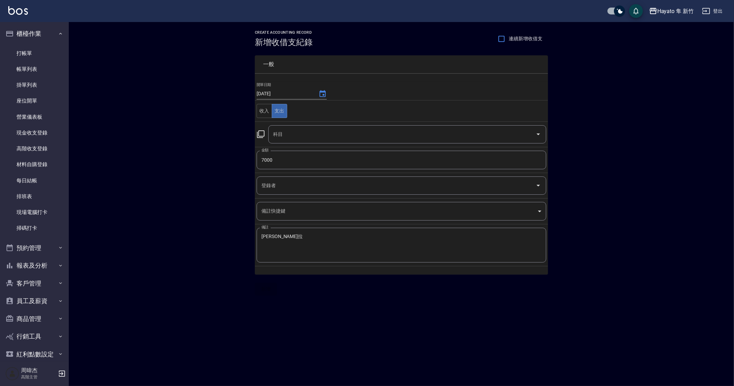
click at [297, 138] on input "科目" at bounding box center [401, 134] width 261 height 12
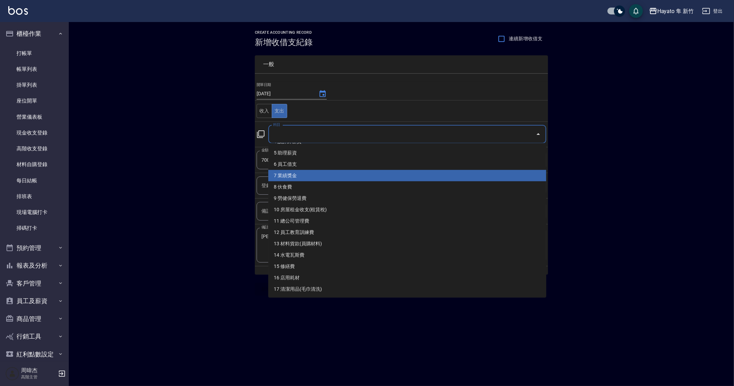
scroll to position [86, 0]
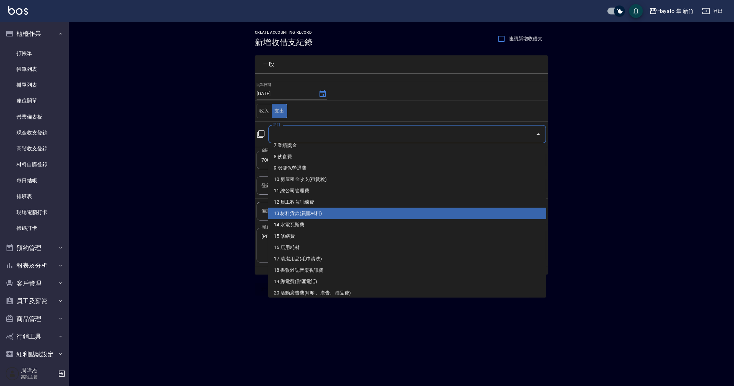
click at [346, 214] on li "13 材料貨款(員購材料)" at bounding box center [407, 213] width 278 height 11
type input "13 材料貨款(員購材料)"
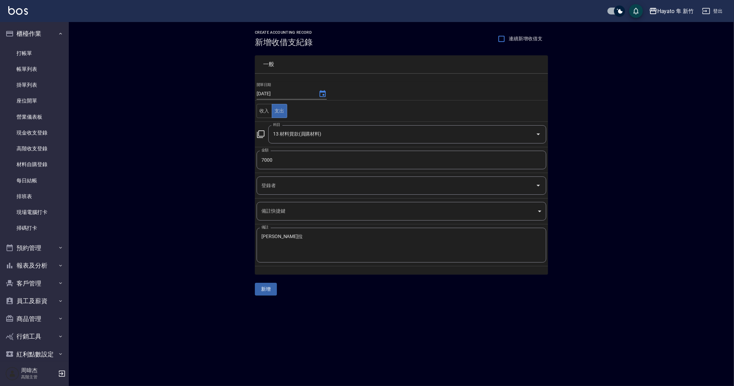
click at [223, 291] on div "CREATE ACCOUNTING RECORD 新增收借支紀錄 連續新增收借支 一般 開單日期 2025/09/12 收入 支出 科目 13 材料貨款(員購…" at bounding box center [401, 163] width 665 height 282
click at [268, 292] on button "新增" at bounding box center [266, 289] width 22 height 13
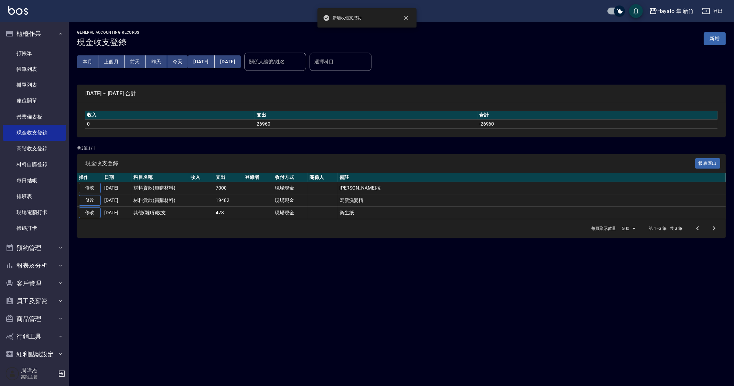
click at [303, 297] on div "GENERAL ACCOUNTING RECORDS 現金收支登錄 新增 本月 上個月 前天 昨天 今天 2025/09/01 2025/09/12 關係人編…" at bounding box center [367, 193] width 734 height 386
click at [261, 292] on div "GENERAL ACCOUNTING RECORDS 現金收支登錄 新增 本月 上個月 前天 昨天 今天 2025/09/01 2025/09/12 關係人編…" at bounding box center [367, 193] width 734 height 386
click at [256, 254] on div "GENERAL ACCOUNTING RECORDS 現金收支登錄 新增 本月 上個月 前天 昨天 今天 2025/09/01 2025/09/12 關係人編…" at bounding box center [367, 193] width 734 height 386
click at [347, 299] on div "GENERAL ACCOUNTING RECORDS 現金收支登錄 新增 本月 上個月 前天 昨天 今天 2025/09/01 2025/09/12 關係人編…" at bounding box center [367, 193] width 734 height 386
click at [399, 311] on div "GENERAL ACCOUNTING RECORDS 現金收支登錄 新增 本月 上個月 前天 昨天 今天 2025/09/01 2025/09/12 關係人編…" at bounding box center [367, 193] width 734 height 386
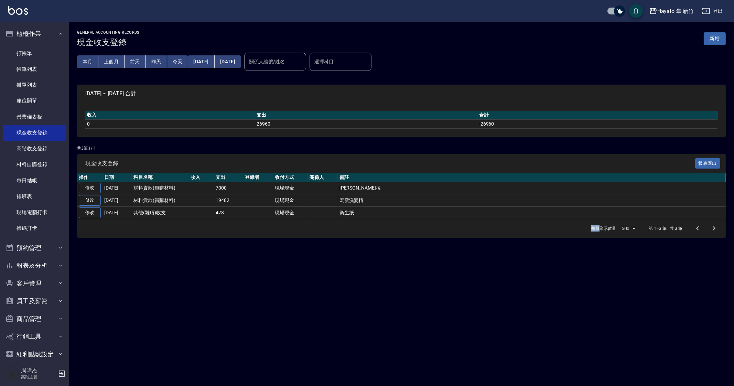
click at [399, 311] on div "GENERAL ACCOUNTING RECORDS 現金收支登錄 新增 本月 上個月 前天 昨天 今天 2025/09/01 2025/09/12 關係人編…" at bounding box center [367, 193] width 734 height 386
click at [423, 307] on div "GENERAL ACCOUNTING RECORDS 現金收支登錄 新增 本月 上個月 前天 昨天 今天 2025/09/01 2025/09/12 關係人編…" at bounding box center [367, 193] width 734 height 386
click at [190, 294] on div "GENERAL ACCOUNTING RECORDS 現金收支登錄 新增 本月 上個月 前天 昨天 今天 2025/09/01 2025/09/12 關係人編…" at bounding box center [367, 193] width 734 height 386
click at [220, 279] on div "GENERAL ACCOUNTING RECORDS 現金收支登錄 新增 本月 上個月 前天 昨天 今天 2025/09/01 2025/09/12 關係人編…" at bounding box center [367, 193] width 734 height 386
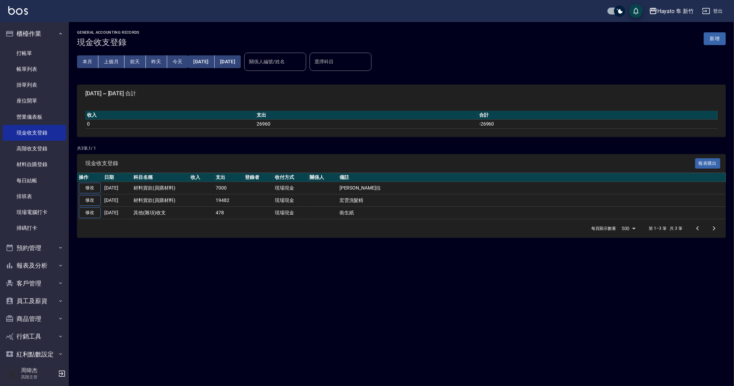
click at [524, 318] on div "GENERAL ACCOUNTING RECORDS 現金收支登錄 新增 本月 上個月 前天 昨天 今天 2025/09/01 2025/09/12 關係人編…" at bounding box center [367, 193] width 734 height 386
click at [421, 310] on div "GENERAL ACCOUNTING RECORDS 現金收支登錄 新增 本月 上個月 前天 昨天 今天 2025/09/01 2025/09/12 關係人編…" at bounding box center [367, 193] width 734 height 386
click at [398, 311] on div "GENERAL ACCOUNTING RECORDS 現金收支登錄 新增 本月 上個月 前天 昨天 今天 2025/09/01 2025/09/12 關係人編…" at bounding box center [367, 193] width 734 height 386
click at [397, 300] on div "GENERAL ACCOUNTING RECORDS 現金收支登錄 新增 本月 上個月 前天 昨天 今天 2025/09/01 2025/09/12 關係人編…" at bounding box center [367, 193] width 734 height 386
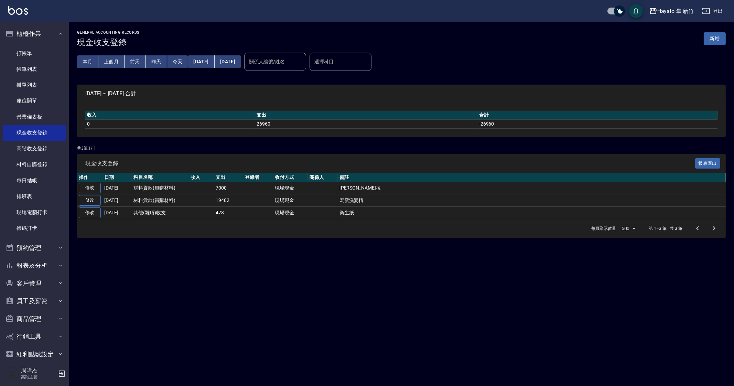
click at [471, 295] on div "GENERAL ACCOUNTING RECORDS 現金收支登錄 新增 本月 上個月 前天 昨天 今天 2025/09/01 2025/09/12 關係人編…" at bounding box center [367, 193] width 734 height 386
click at [542, 332] on div "GENERAL ACCOUNTING RECORDS 現金收支登錄 新增 本月 上個月 前天 昨天 今天 2025/09/01 2025/09/12 關係人編…" at bounding box center [367, 193] width 734 height 386
click at [191, 314] on div "GENERAL ACCOUNTING RECORDS 現金收支登錄 新增 本月 上個月 前天 昨天 今天 2025/09/01 2025/09/12 關係人編…" at bounding box center [367, 193] width 734 height 386
click at [413, 287] on div "GENERAL ACCOUNTING RECORDS 現金收支登錄 新增 本月 上個月 前天 昨天 今天 2025/09/01 2025/09/12 關係人編…" at bounding box center [367, 193] width 734 height 386
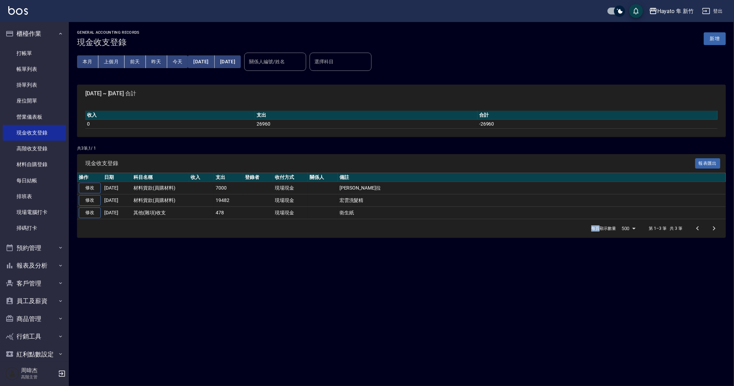
click at [196, 292] on div "GENERAL ACCOUNTING RECORDS 現金收支登錄 新增 本月 上個月 前天 昨天 今天 2025/09/01 2025/09/12 關係人編…" at bounding box center [367, 193] width 734 height 386
drag, startPoint x: 287, startPoint y: 305, endPoint x: 313, endPoint y: 287, distance: 31.5
click at [287, 305] on div "GENERAL ACCOUNTING RECORDS 現金收支登錄 新增 本月 上個月 前天 昨天 今天 2025/09/01 2025/09/12 關係人編…" at bounding box center [367, 193] width 734 height 386
click at [720, 33] on button "新增" at bounding box center [714, 38] width 22 height 13
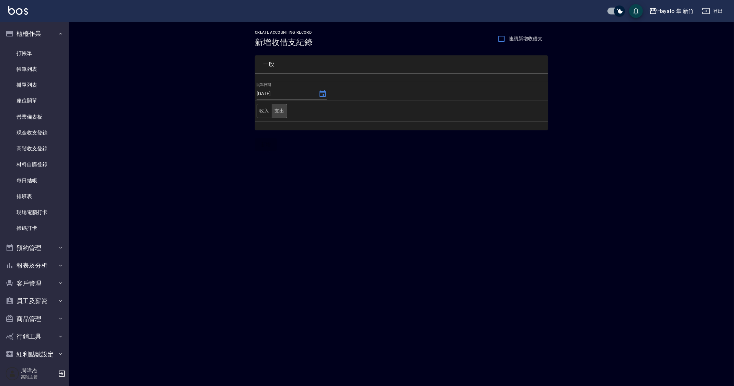
click at [284, 112] on button "支出" at bounding box center [279, 111] width 15 height 14
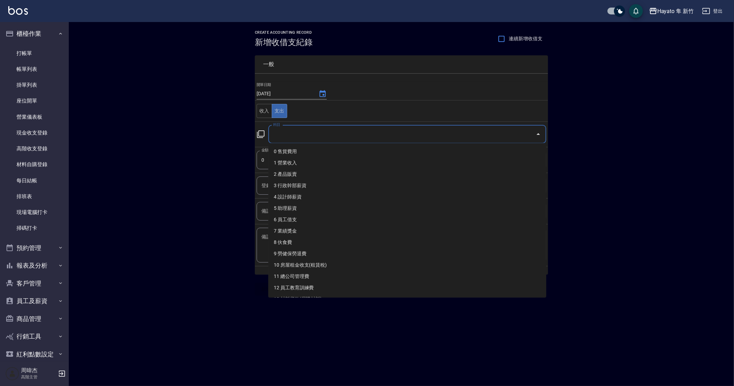
click at [311, 138] on input "科目" at bounding box center [401, 134] width 261 height 12
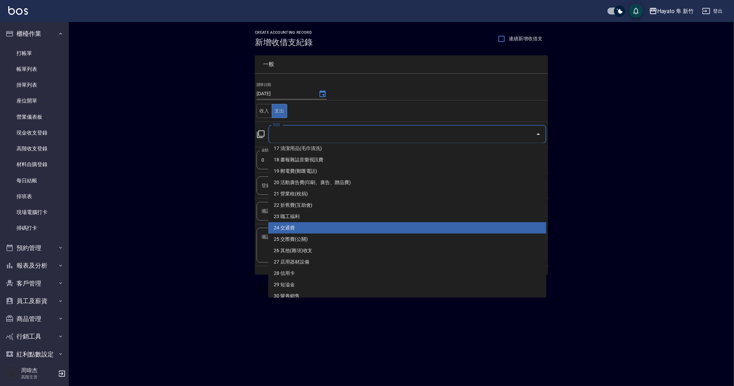
click at [366, 229] on li "24 交通費" at bounding box center [407, 227] width 278 height 11
type input "24 交通費"
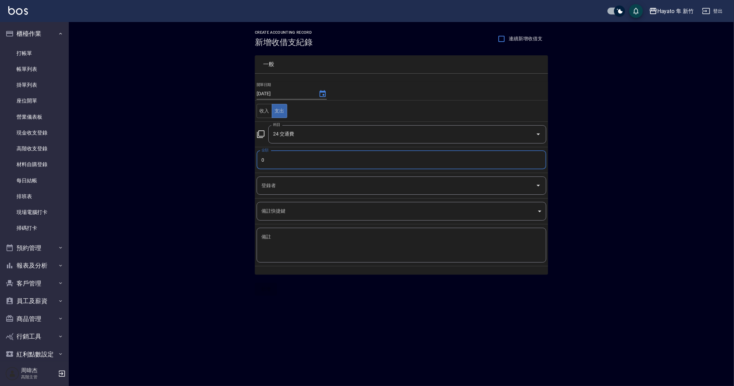
click at [328, 162] on input "0" at bounding box center [400, 160] width 289 height 19
type input "0220"
click at [327, 252] on textarea "備註" at bounding box center [401, 244] width 280 height 23
type textarea "m"
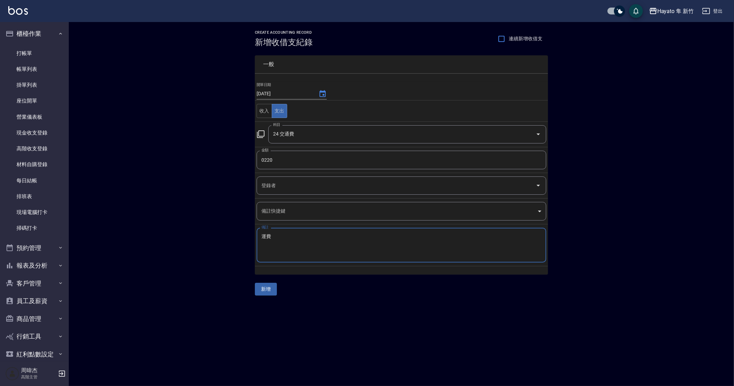
type textarea "運費"
click at [326, 351] on div "CREATE ACCOUNTING RECORD 新增收借支紀錄 連續新增收借支 一般 開單日期 2025/09/12 收入 支出 科目 24 交通費 科目 …" at bounding box center [367, 193] width 734 height 386
click at [261, 283] on button "新增" at bounding box center [266, 289] width 22 height 13
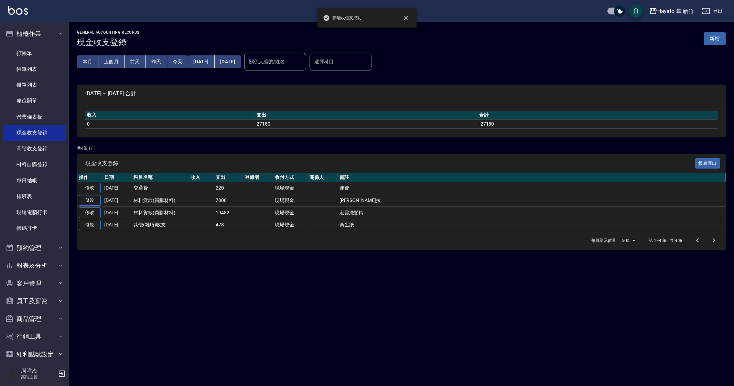
click at [391, 327] on div "GENERAL ACCOUNTING RECORDS 現金收支登錄 新增 本月 上個月 前天 昨天 今天 2025/09/01 2025/09/12 關係人編…" at bounding box center [367, 193] width 734 height 386
click at [251, 314] on div "GENERAL ACCOUNTING RECORDS 現金收支登錄 新增 本月 上個月 前天 昨天 今天 2025/09/01 2025/09/12 關係人編…" at bounding box center [367, 193] width 734 height 386
click at [211, 276] on div "GENERAL ACCOUNTING RECORDS 現金收支登錄 新增 本月 上個月 前天 昨天 今天 2025/09/01 2025/09/12 關係人編…" at bounding box center [367, 193] width 734 height 386
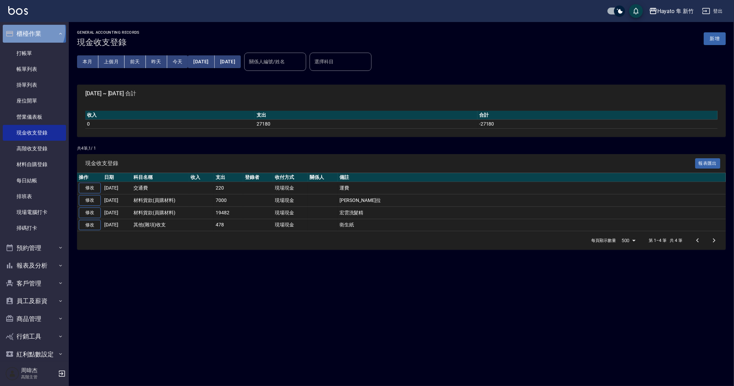
click at [32, 31] on button "櫃檯作業" at bounding box center [34, 34] width 63 height 18
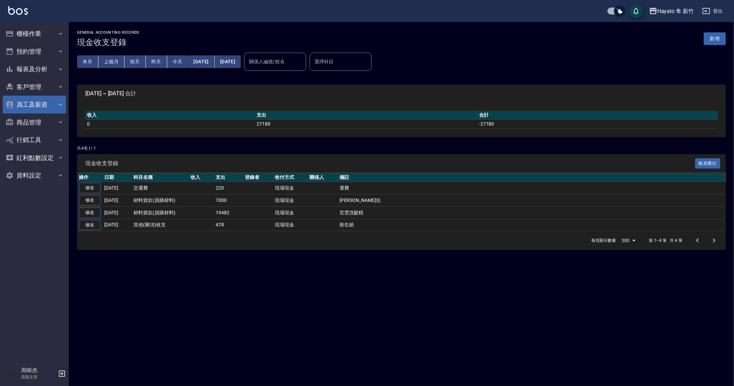
click at [49, 96] on button "員工及薪資" at bounding box center [34, 105] width 63 height 18
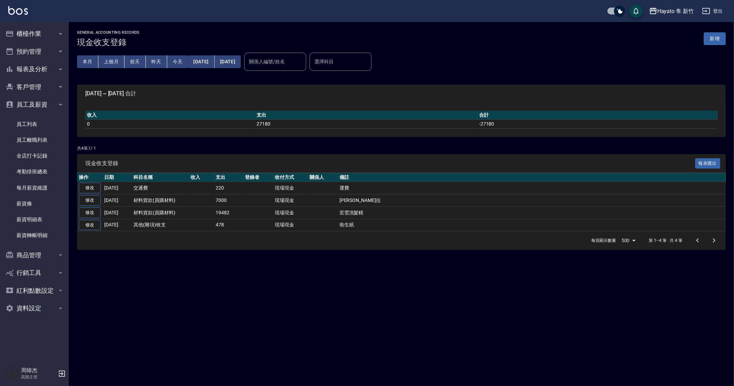
click at [234, 291] on div "GENERAL ACCOUNTING RECORDS 現金收支登錄 新增 本月 上個月 前天 昨天 今天 2025/09/01 2025/09/12 關係人編…" at bounding box center [367, 193] width 734 height 386
click at [295, 338] on div "GENERAL ACCOUNTING RECORDS 現金收支登錄 新增 本月 上個月 前天 昨天 今天 2025/09/01 2025/09/12 關係人編…" at bounding box center [367, 193] width 734 height 386
click at [254, 286] on div "GENERAL ACCOUNTING RECORDS 現金收支登錄 新增 本月 上個月 前天 昨天 今天 2025/09/01 2025/09/12 關係人編…" at bounding box center [367, 193] width 734 height 386
click at [46, 108] on button "員工及薪資" at bounding box center [34, 105] width 63 height 18
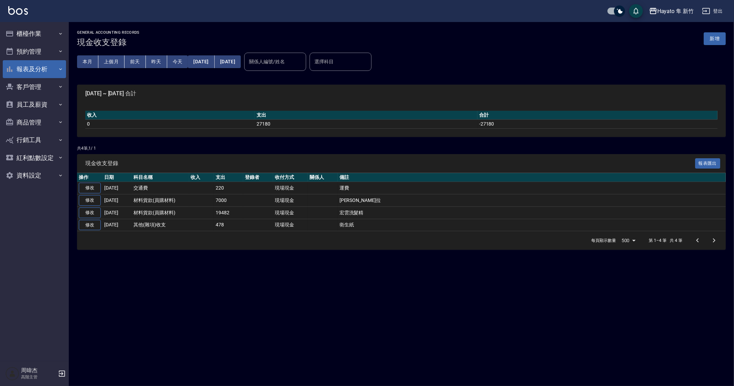
click at [50, 74] on button "報表及分析" at bounding box center [34, 69] width 63 height 18
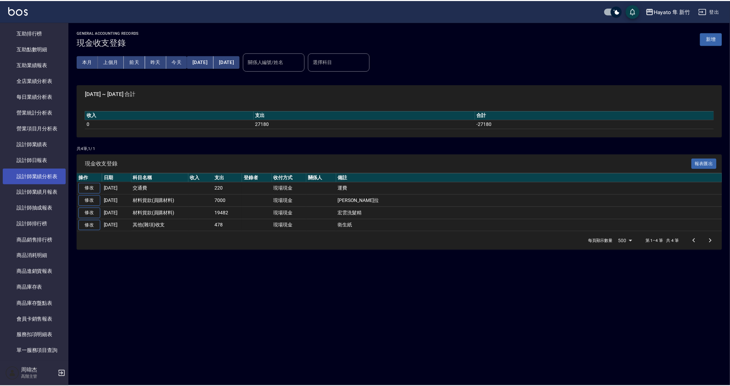
scroll to position [172, 0]
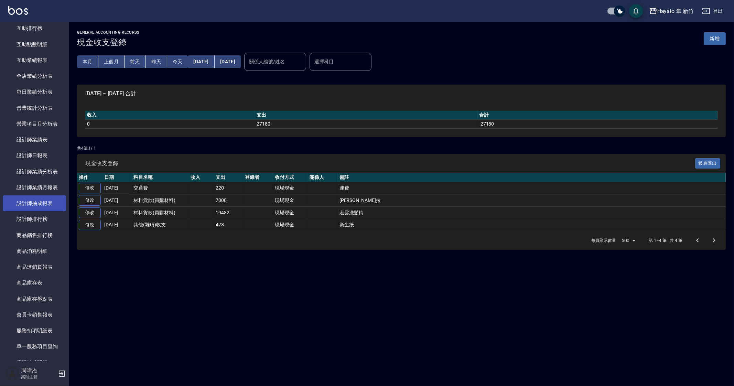
click at [47, 199] on link "設計師抽成報表" at bounding box center [34, 203] width 63 height 16
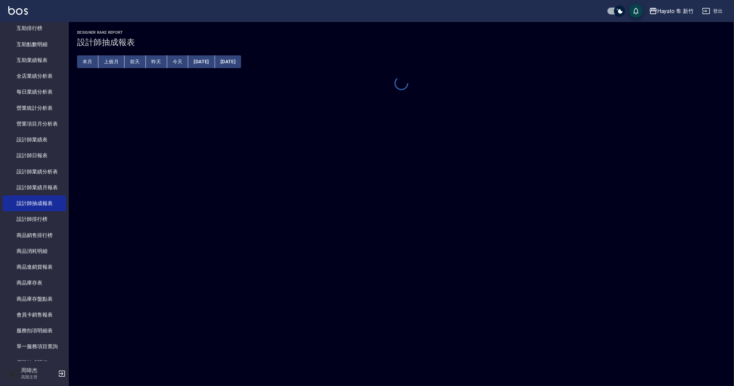
click at [111, 61] on button "上個月" at bounding box center [111, 61] width 26 height 13
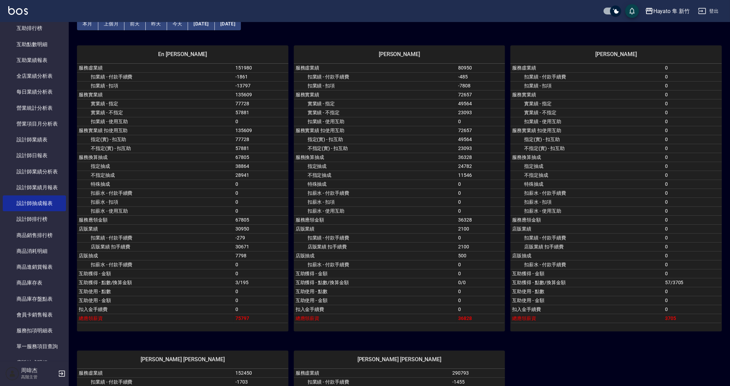
scroll to position [43, 0]
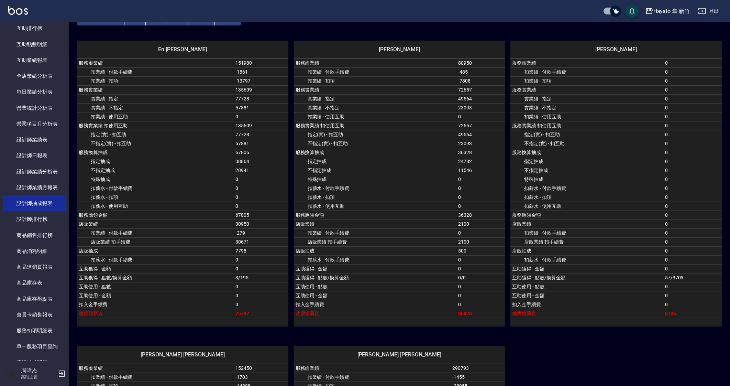
click at [604, 343] on div "En 焦家龍 服務虛業績 151980 扣業績 - 付款手續費 -1861 扣業績 - 扣項 -13797 服務實業績 135609 實業績 - 指定 777…" at bounding box center [397, 333] width 650 height 610
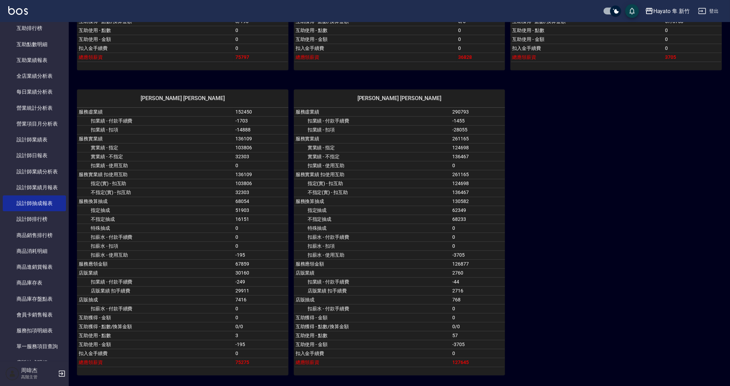
scroll to position [299, 0]
click at [569, 342] on div "En 焦家龍 服務虛業績 151980 扣業績 - 付款手續費 -1861 扣業績 - 扣項 -13797 服務實業績 135609 實業績 - 指定 777…" at bounding box center [397, 77] width 650 height 610
click at [601, 308] on div "En 焦家龍 服務虛業績 151980 扣業績 - 付款手續費 -1861 扣業績 - 扣項 -13797 服務實業績 135609 實業績 - 指定 777…" at bounding box center [397, 77] width 650 height 610
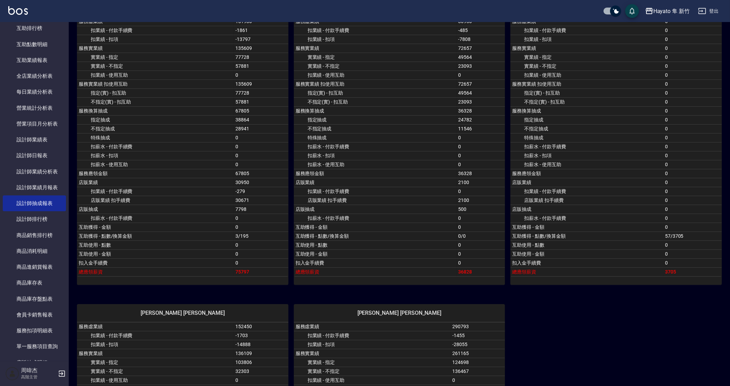
click at [595, 330] on div "En 焦家龍 服務虛業績 151980 扣業績 - 付款手續費 -1861 扣業績 - 扣項 -13797 服務實業績 135609 實業績 - 指定 777…" at bounding box center [397, 292] width 650 height 610
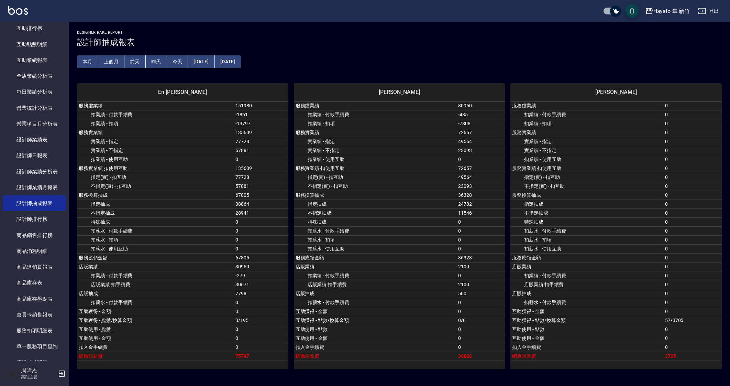
scroll to position [0, 0]
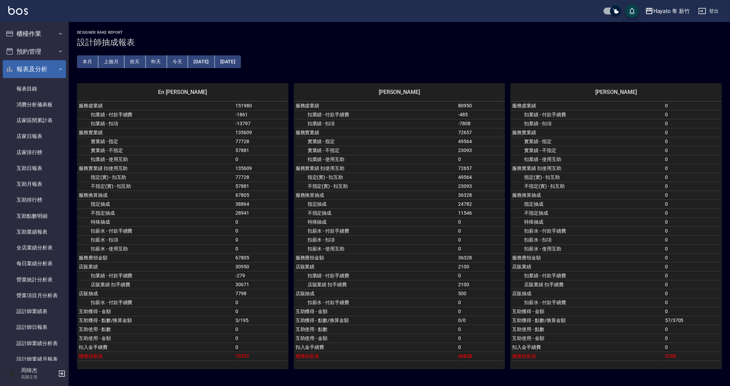
click at [46, 73] on button "報表及分析" at bounding box center [34, 69] width 63 height 18
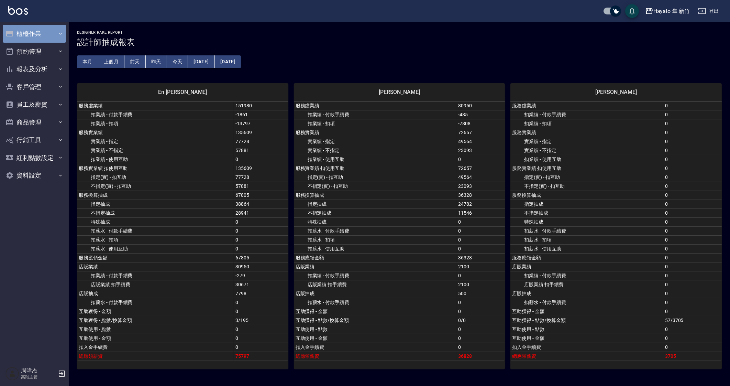
click at [63, 36] on button "櫃檯作業" at bounding box center [34, 34] width 63 height 18
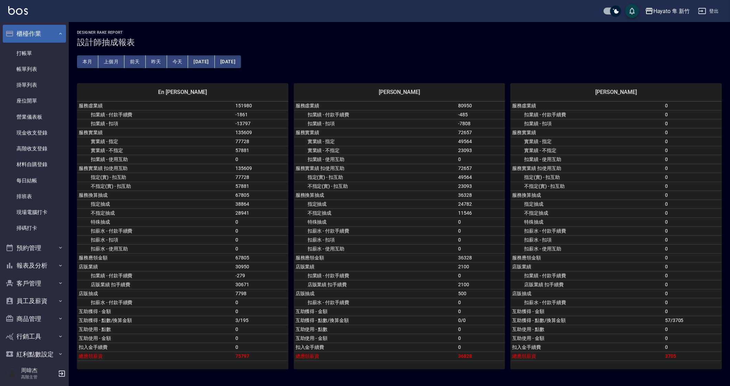
click at [55, 36] on button "櫃檯作業" at bounding box center [34, 34] width 63 height 18
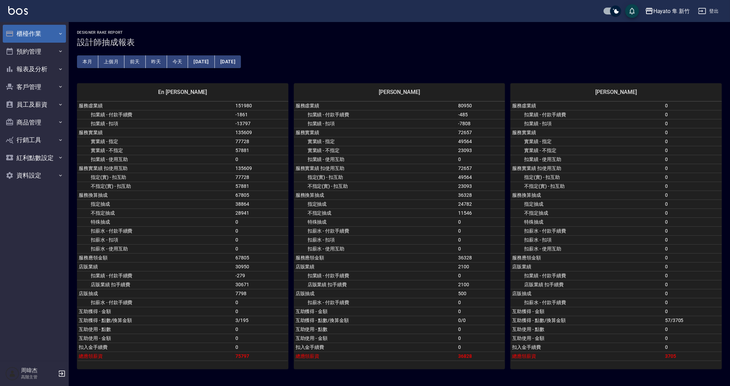
click at [54, 37] on button "櫃檯作業" at bounding box center [34, 34] width 63 height 18
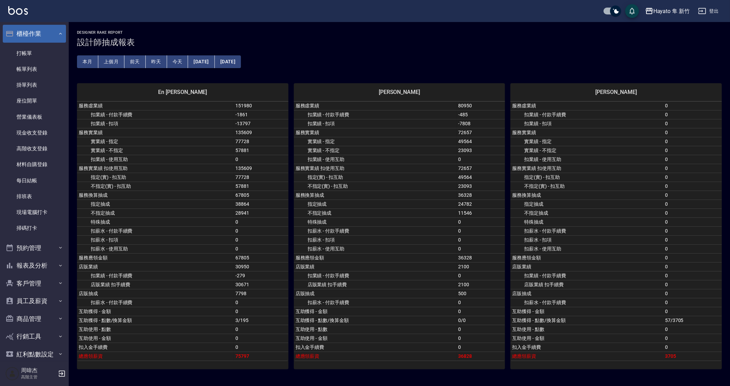
click at [52, 39] on button "櫃檯作業" at bounding box center [34, 34] width 63 height 18
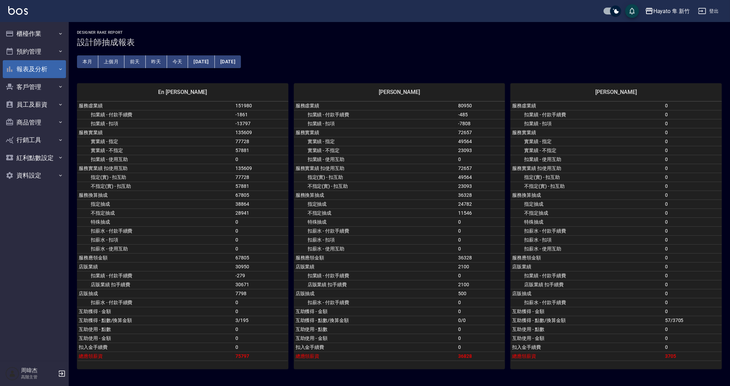
click at [53, 65] on button "報表及分析" at bounding box center [34, 69] width 63 height 18
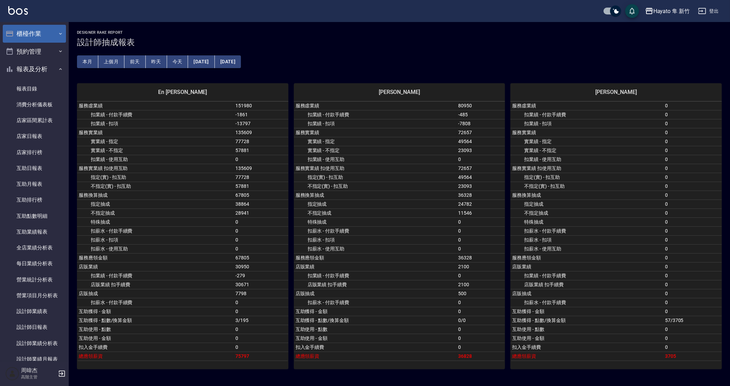
click at [45, 29] on button "櫃檯作業" at bounding box center [34, 34] width 63 height 18
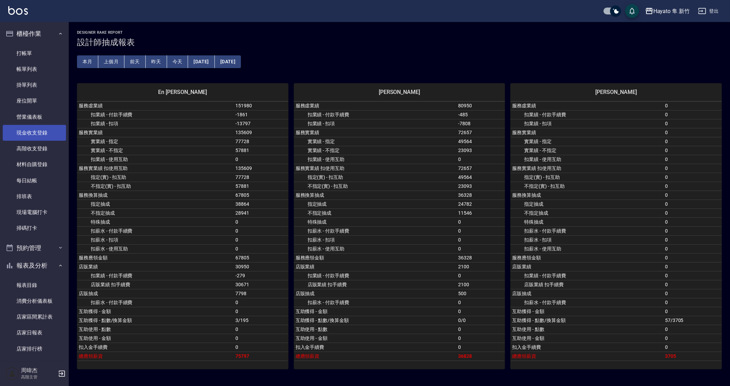
click at [42, 131] on link "現金收支登錄" at bounding box center [34, 133] width 63 height 16
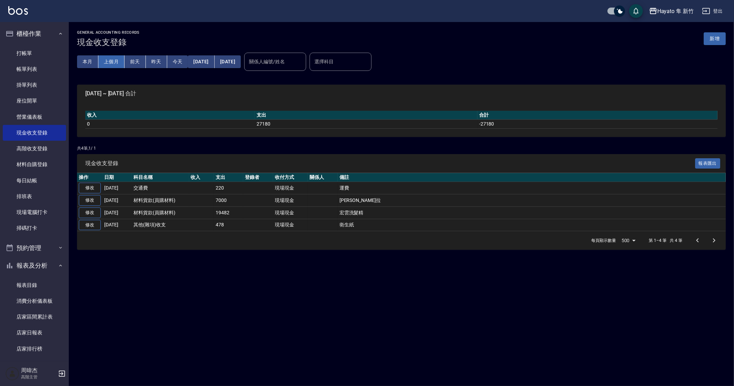
click at [121, 62] on button "上個月" at bounding box center [111, 61] width 26 height 13
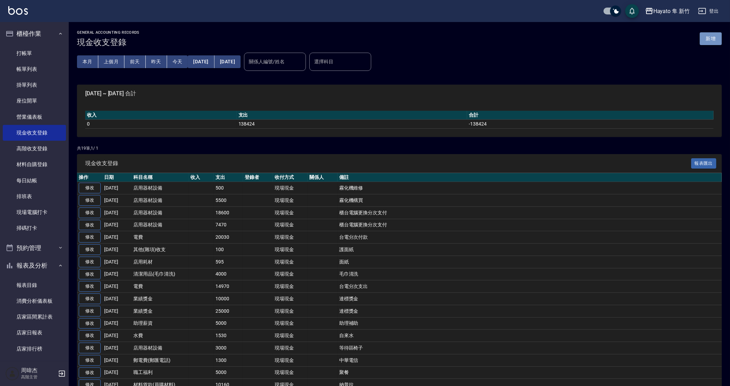
click at [714, 38] on button "新增" at bounding box center [711, 38] width 22 height 13
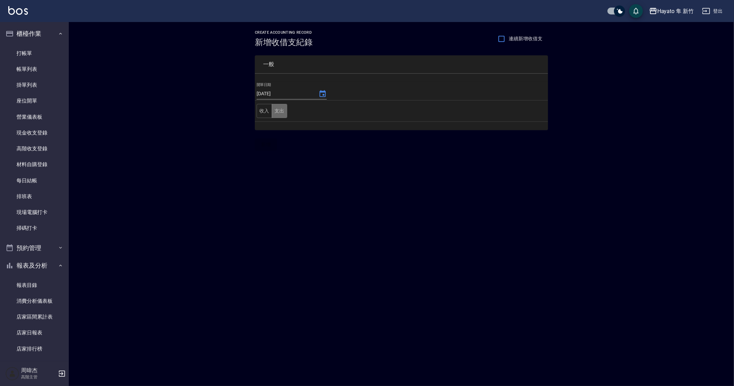
click at [281, 114] on button "支出" at bounding box center [279, 111] width 15 height 14
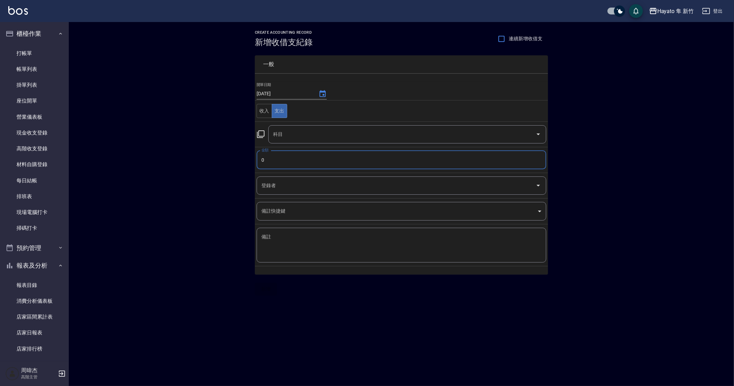
click at [324, 162] on input "0" at bounding box center [400, 160] width 289 height 19
type input "10000"
click at [334, 245] on textarea "備註" at bounding box center [401, 244] width 280 height 23
type textarea "5"
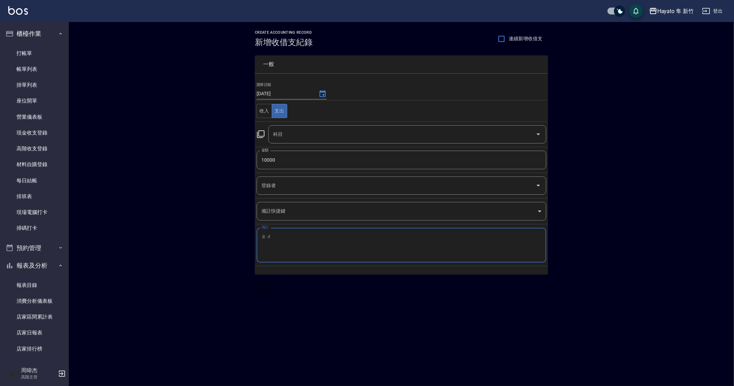
type textarea "ㄓ"
type textarea "助理支援"
click at [342, 135] on input "科目" at bounding box center [401, 134] width 261 height 12
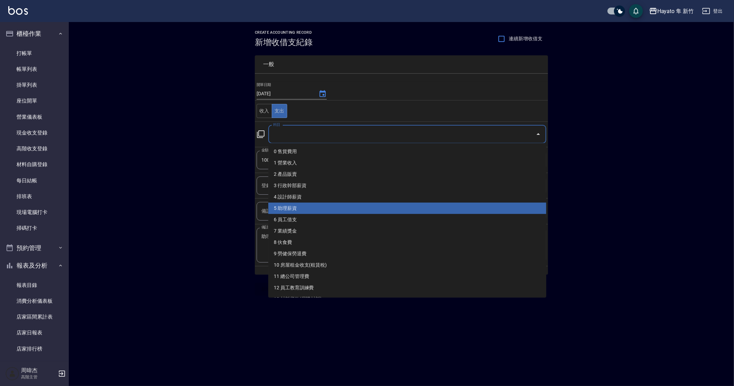
click at [358, 203] on li "5 助理薪資" at bounding box center [407, 207] width 278 height 11
type input "5 助理薪資"
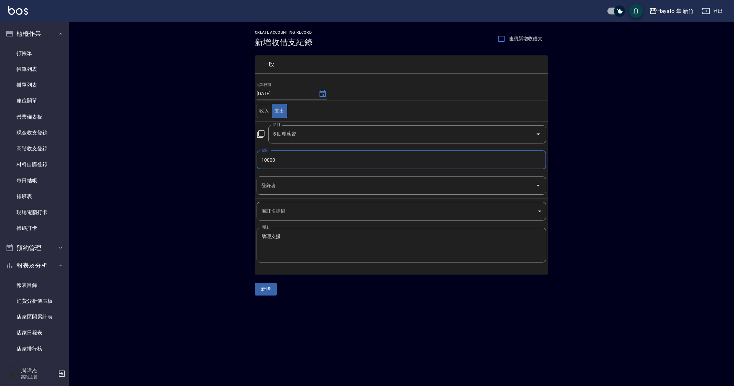
click at [180, 229] on div "CREATE ACCOUNTING RECORD 新增收借支紀錄 連續新增收借支 一般 開單日期 2025/09/12 收入 支出 科目 5 助理薪資 科目 …" at bounding box center [401, 163] width 665 height 282
click at [274, 291] on button "新增" at bounding box center [266, 289] width 22 height 13
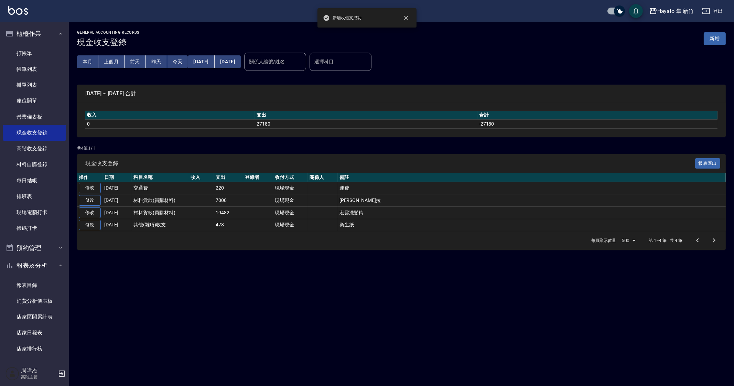
click at [287, 287] on div "GENERAL ACCOUNTING RECORDS 現金收支登錄 新增 本月 上個月 前天 昨天 今天 2025/09/01 2025/09/12 關係人編…" at bounding box center [367, 193] width 734 height 386
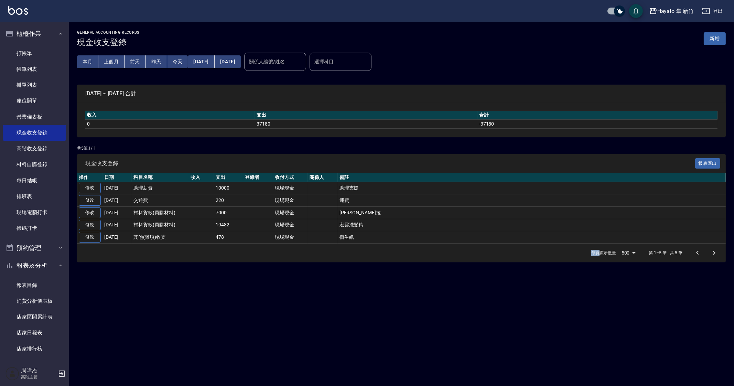
click at [439, 318] on div "GENERAL ACCOUNTING RECORDS 現金收支登錄 新增 本月 上個月 前天 昨天 今天 2025/09/01 2025/09/12 關係人編…" at bounding box center [367, 193] width 734 height 386
click at [264, 301] on div "GENERAL ACCOUNTING RECORDS 現金收支登錄 新增 本月 上個月 前天 昨天 今天 2025/09/01 2025/09/12 關係人編…" at bounding box center [367, 193] width 734 height 386
click at [389, 330] on div "GENERAL ACCOUNTING RECORDS 現金收支登錄 新增 本月 上個月 前天 昨天 今天 2025/09/01 2025/09/12 關係人編…" at bounding box center [367, 193] width 734 height 386
click at [326, 316] on div "GENERAL ACCOUNTING RECORDS 現金收支登錄 新增 本月 上個月 前天 昨天 今天 2025/09/01 2025/09/12 關係人編…" at bounding box center [367, 193] width 734 height 386
click at [185, 60] on button "今天" at bounding box center [177, 61] width 21 height 13
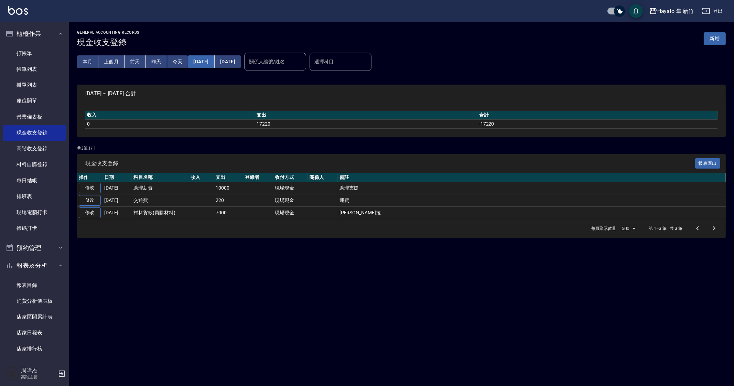
click at [207, 63] on button "[DATE]" at bounding box center [201, 61] width 26 height 13
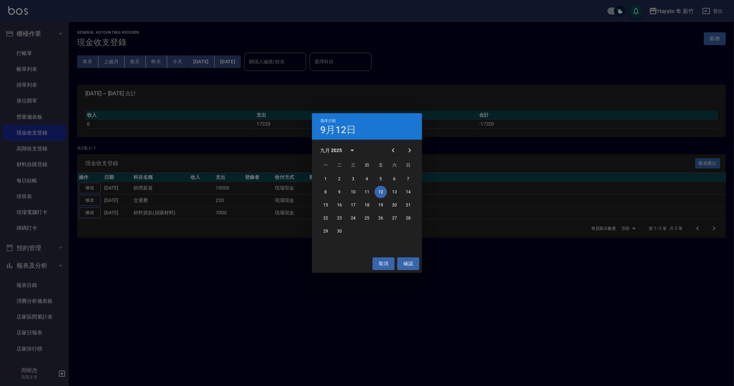
click at [396, 149] on icon "Previous month" at bounding box center [393, 150] width 8 height 8
click at [397, 151] on icon "Previous month" at bounding box center [393, 150] width 8 height 8
click at [342, 180] on button "1" at bounding box center [339, 179] width 12 height 12
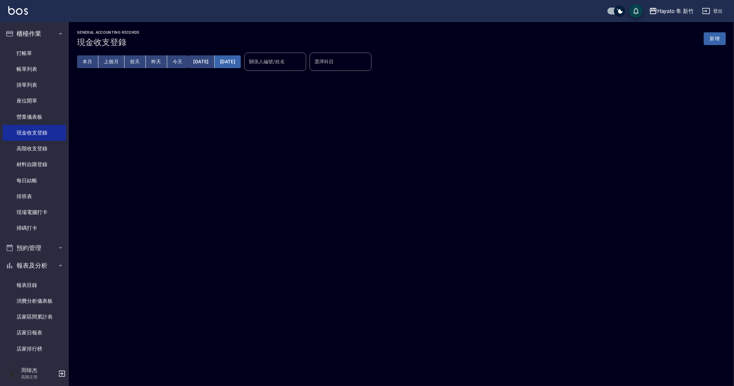
click at [241, 60] on button "[DATE]" at bounding box center [228, 61] width 26 height 13
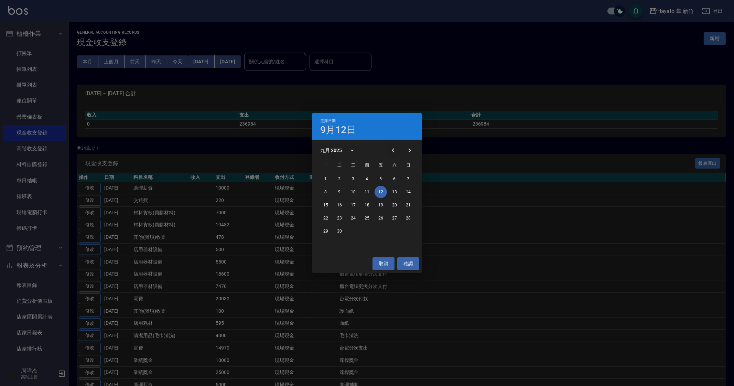
click at [394, 153] on icon "Previous month" at bounding box center [393, 150] width 8 height 8
click at [392, 150] on icon "Previous month" at bounding box center [393, 150] width 2 height 4
click at [368, 234] on button "31" at bounding box center [367, 231] width 12 height 12
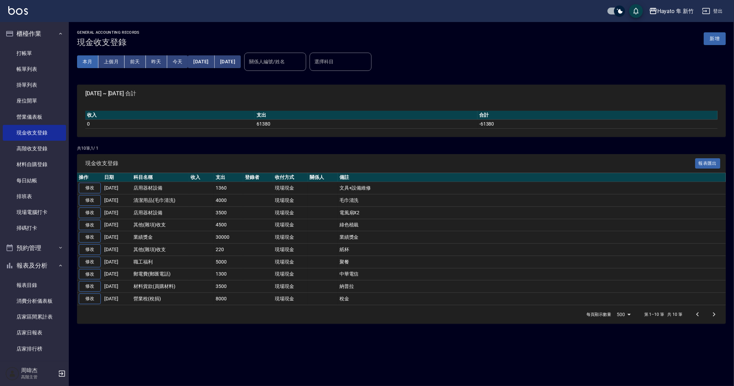
click at [94, 64] on button "本月" at bounding box center [87, 61] width 21 height 13
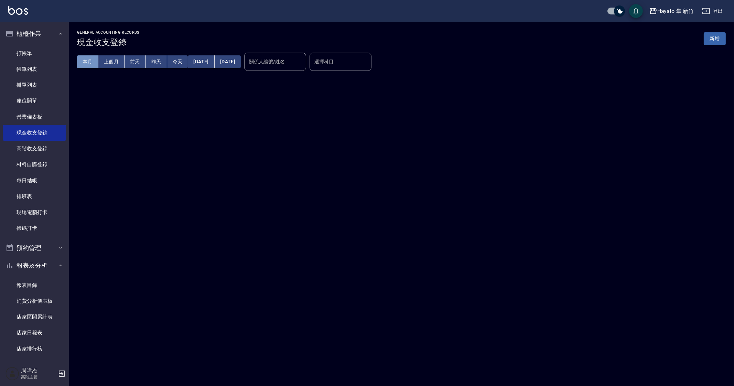
click at [94, 64] on button "本月" at bounding box center [87, 61] width 21 height 13
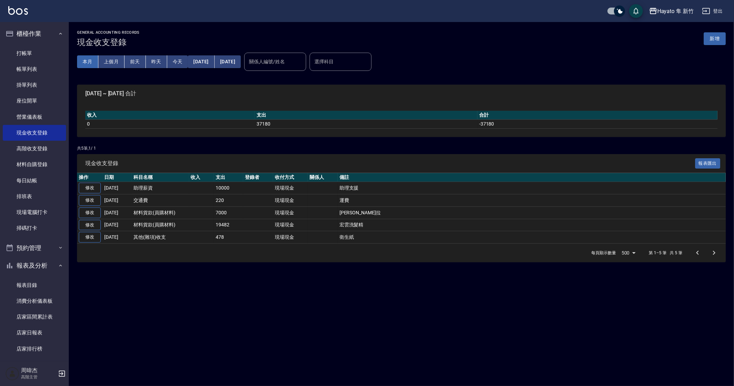
click at [94, 64] on button "本月" at bounding box center [87, 61] width 21 height 13
click at [108, 63] on button "上個月" at bounding box center [111, 61] width 26 height 13
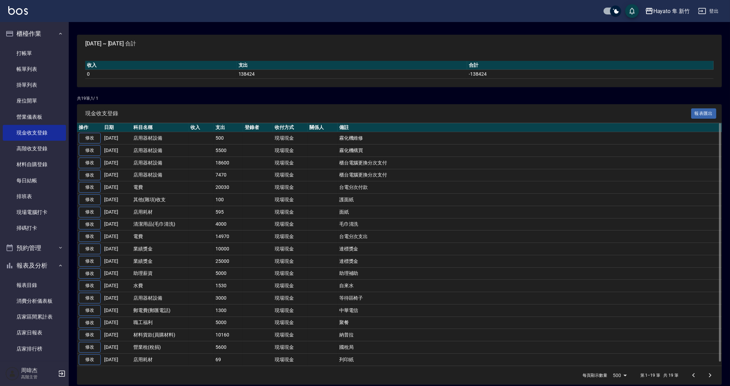
scroll to position [53, 0]
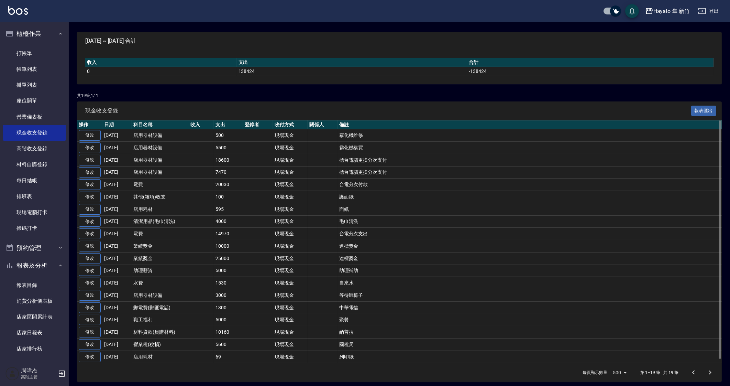
drag, startPoint x: 352, startPoint y: 275, endPoint x: 355, endPoint y: 271, distance: 5.0
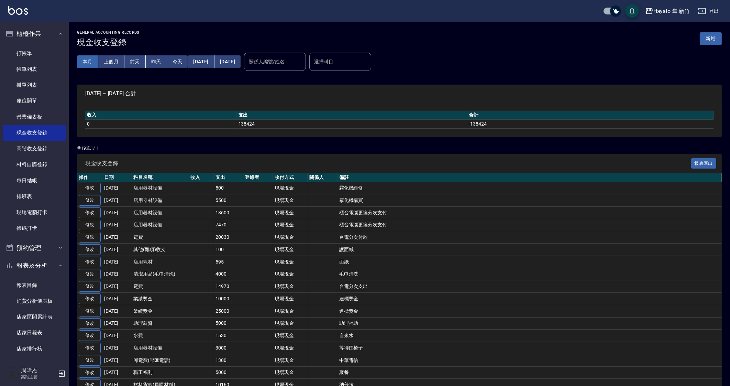
click at [90, 63] on button "本月" at bounding box center [87, 61] width 21 height 13
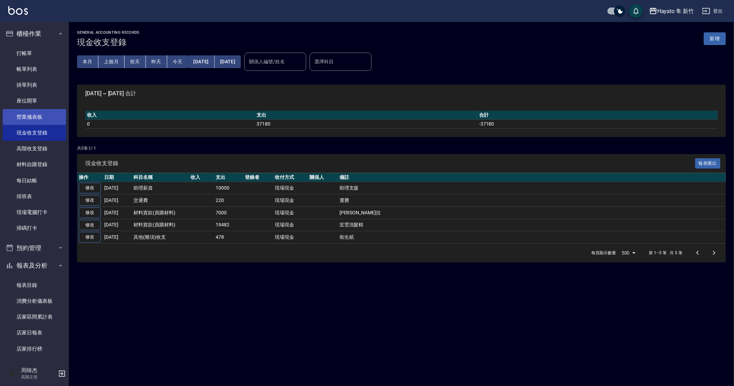
click at [53, 120] on link "營業儀表板" at bounding box center [34, 117] width 63 height 16
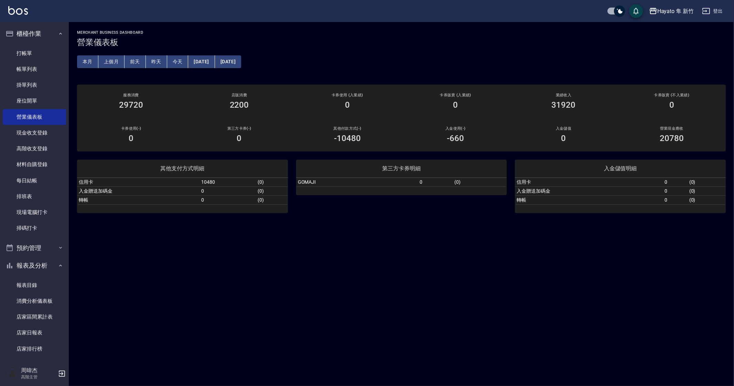
click at [255, 294] on div "MERCHANT BUSINESS DASHBOARD 營業儀表板 本月 上個月 前天 昨天 今天 2025/09/12 2025/09/12 服務消費 29…" at bounding box center [367, 193] width 734 height 386
click at [39, 29] on button "櫃檯作業" at bounding box center [34, 34] width 63 height 18
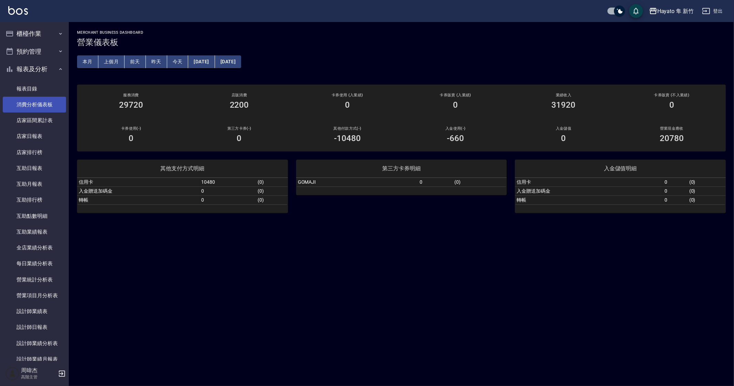
click at [46, 105] on link "消費分析儀表板" at bounding box center [34, 105] width 63 height 16
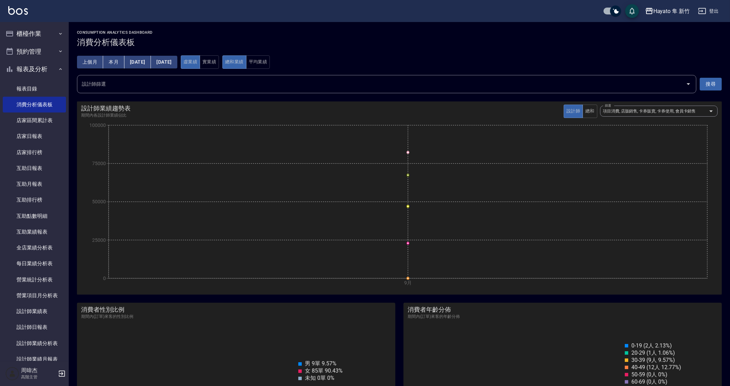
click at [140, 57] on button "[DATE]" at bounding box center [137, 62] width 26 height 13
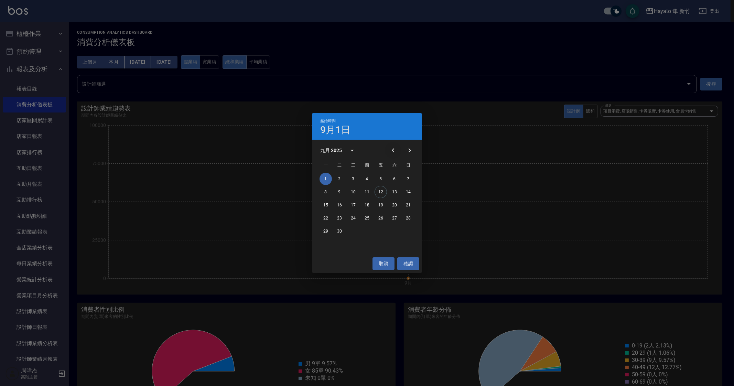
click at [394, 150] on icon "Previous month" at bounding box center [393, 150] width 8 height 8
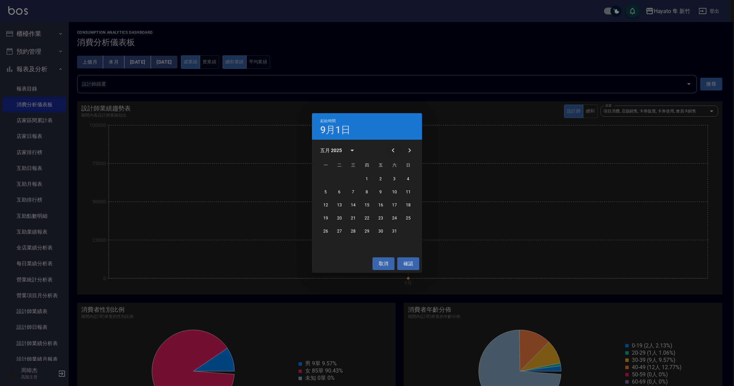
click at [394, 150] on icon "Previous month" at bounding box center [393, 150] width 8 height 8
click at [355, 178] on button "1" at bounding box center [353, 179] width 12 height 12
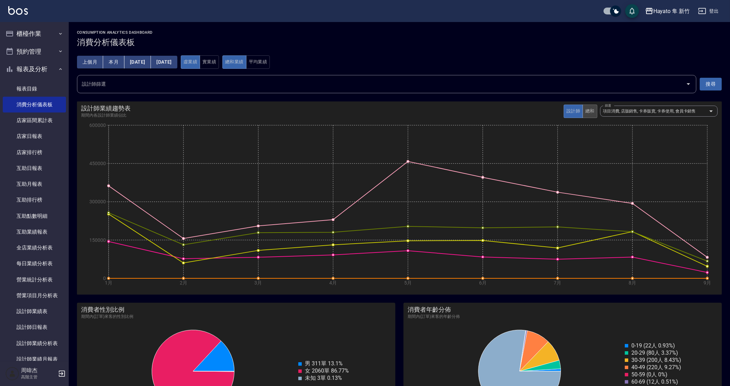
click at [593, 111] on button "總和" at bounding box center [590, 111] width 15 height 13
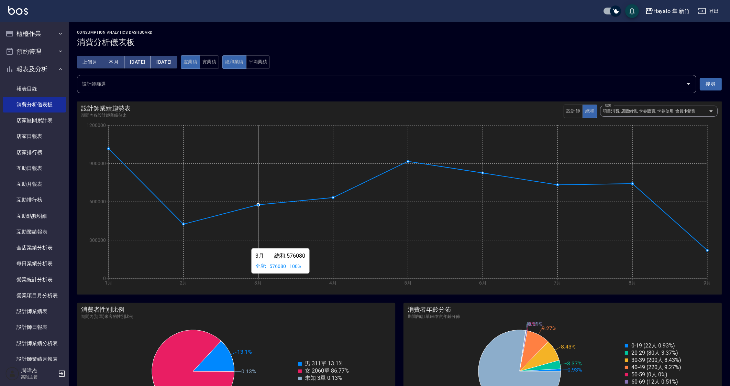
click at [241, 256] on icon "1月 2月 3月 4月 5月 6月 7月 8月 9月 0 300000 600000 900000 1200000" at bounding box center [399, 204] width 637 height 172
click at [575, 112] on button "設計師" at bounding box center [573, 111] width 19 height 13
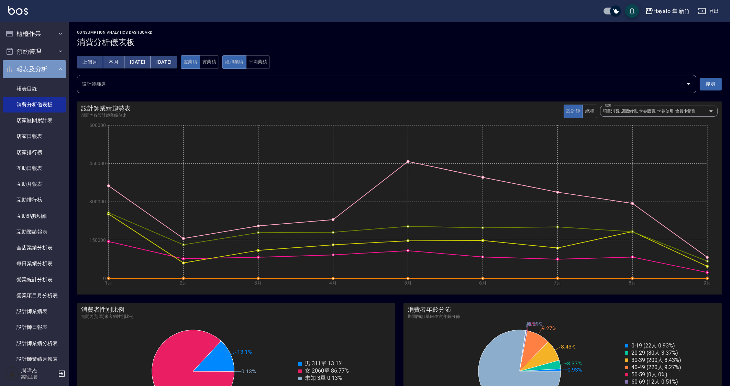
click at [44, 68] on button "報表及分析" at bounding box center [34, 69] width 63 height 18
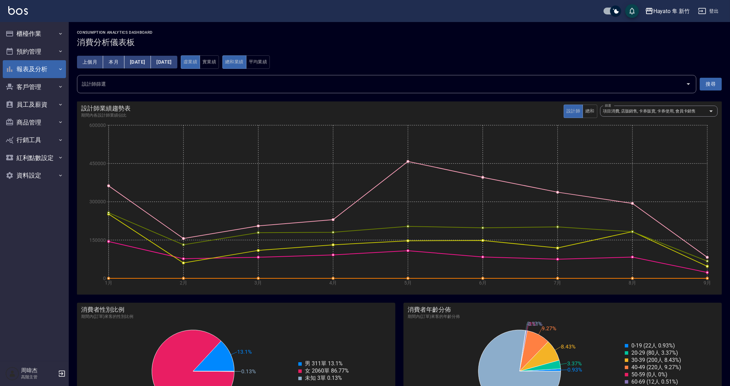
click at [46, 74] on button "報表及分析" at bounding box center [34, 69] width 63 height 18
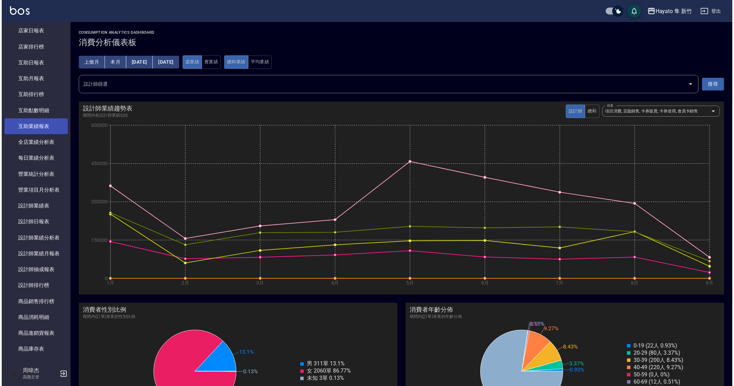
scroll to position [129, 0]
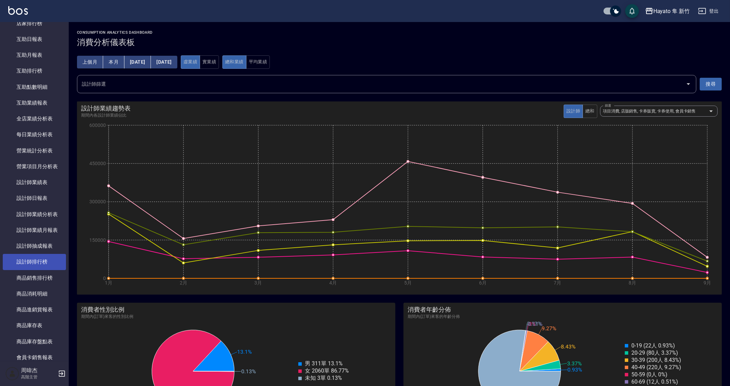
click at [47, 256] on link "設計師排行榜" at bounding box center [34, 262] width 63 height 16
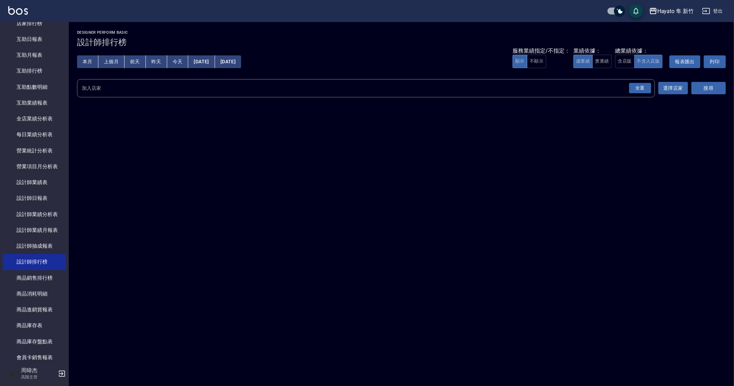
click at [639, 88] on div "全選" at bounding box center [640, 88] width 22 height 11
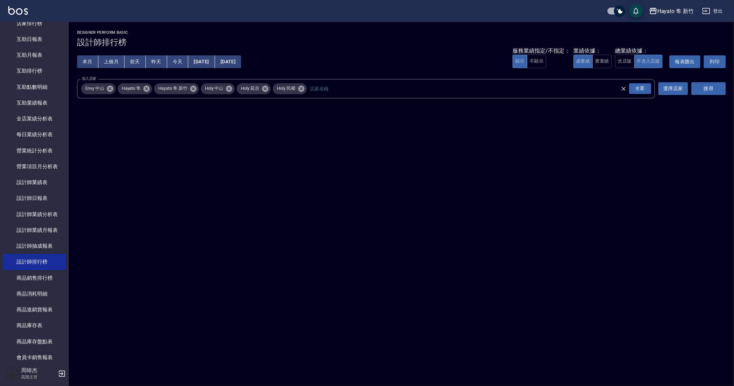
click at [718, 85] on button "搜尋" at bounding box center [708, 88] width 34 height 13
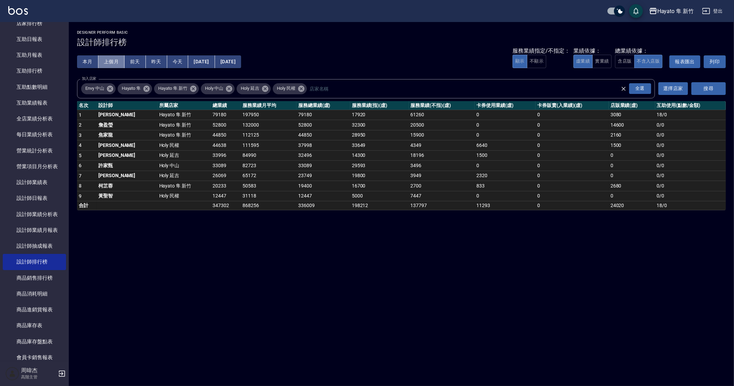
click at [110, 55] on button "上個月" at bounding box center [111, 61] width 26 height 13
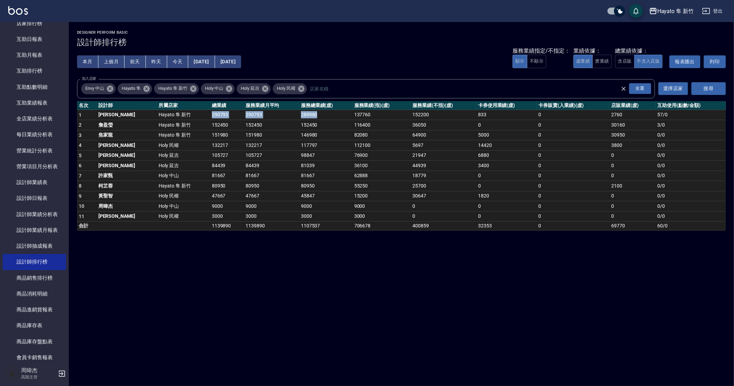
drag, startPoint x: 174, startPoint y: 117, endPoint x: 311, endPoint y: 113, distance: 137.6
click at [311, 113] on tr "1 李仕芬 Hayato 隼 新竹 290793 290793 289960 137760 152200 833 0 2760 57 / 0" at bounding box center [401, 115] width 648 height 10
click at [537, 330] on div "Hayato 隼 新竹 2025-08-01 - 2025-08-31 設計師排行榜 列印時間： 2025-09-12-23:52 Designer Perf…" at bounding box center [367, 193] width 734 height 386
click at [272, 302] on div "Hayato 隼 新竹 2025-08-01 - 2025-08-31 設計師排行榜 列印時間： 2025-09-12-23:52 Designer Perf…" at bounding box center [367, 193] width 734 height 386
click at [457, 324] on div "Hayato 隼 新竹 2025-08-01 - 2025-08-31 設計師排行榜 列印時間： 2025-09-12-23:52 Designer Perf…" at bounding box center [367, 193] width 734 height 386
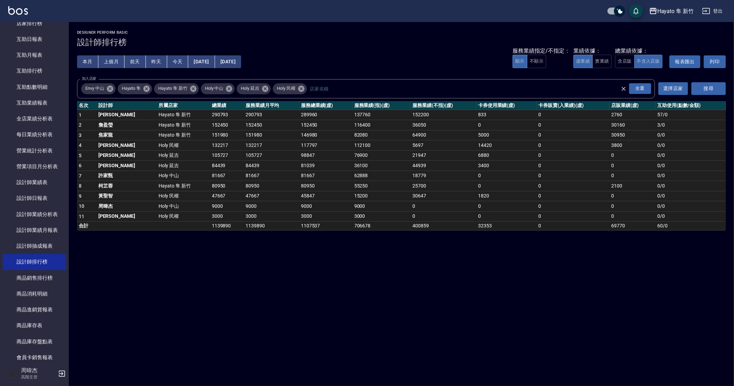
drag, startPoint x: 462, startPoint y: 368, endPoint x: 457, endPoint y: 385, distance: 18.0
click at [462, 369] on div "Hayato 隼 新竹 2025-08-01 - 2025-08-31 設計師排行榜 列印時間： 2025-09-12-23:52 Designer Perf…" at bounding box center [367, 193] width 734 height 386
click at [271, 270] on div "Hayato 隼 新竹 2025-08-01 - 2025-08-31 設計師排行榜 列印時間： 2025-09-12-23:52 Designer Perf…" at bounding box center [367, 193] width 734 height 386
click at [397, 331] on div "Hayato 隼 新竹 2025-08-01 - 2025-08-31 設計師排行榜 列印時間： 2025-09-12-23:52 Designer Perf…" at bounding box center [367, 193] width 734 height 386
click at [259, 285] on div "Hayato 隼 新竹 2025-08-01 - 2025-08-31 設計師排行榜 列印時間： 2025-09-12-23:52 Designer Perf…" at bounding box center [367, 193] width 734 height 386
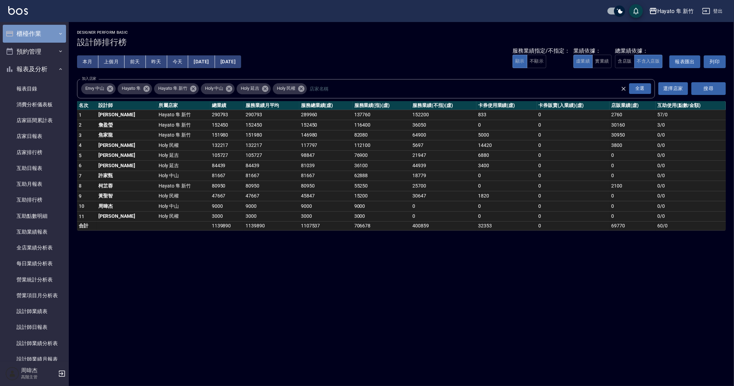
click at [50, 34] on button "櫃檯作業" at bounding box center [34, 34] width 63 height 18
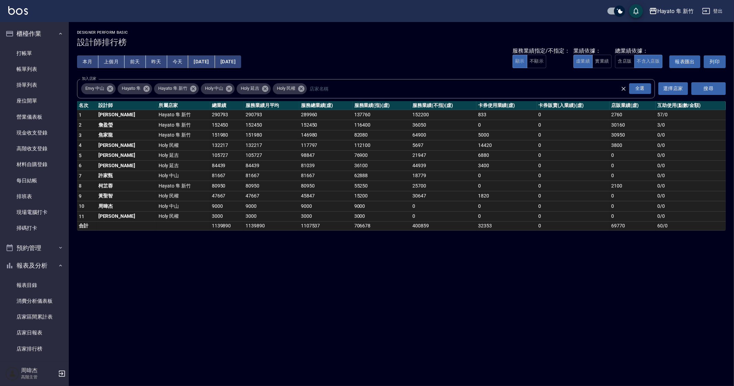
click at [364, 356] on div "Hayato 隼 新竹 2025-08-01 - 2025-08-31 設計師排行榜 列印時間： 2025-09-12-23:52 Designer Perf…" at bounding box center [367, 193] width 734 height 386
drag, startPoint x: 171, startPoint y: 245, endPoint x: 95, endPoint y: 112, distance: 153.1
click at [171, 245] on div "Hayato 隼 新竹 2025-08-01 - 2025-08-31 設計師排行榜 列印時間： 2025-09-12-23:52 Designer Perf…" at bounding box center [367, 193] width 734 height 386
click at [43, 54] on link "打帳單" at bounding box center [34, 53] width 63 height 16
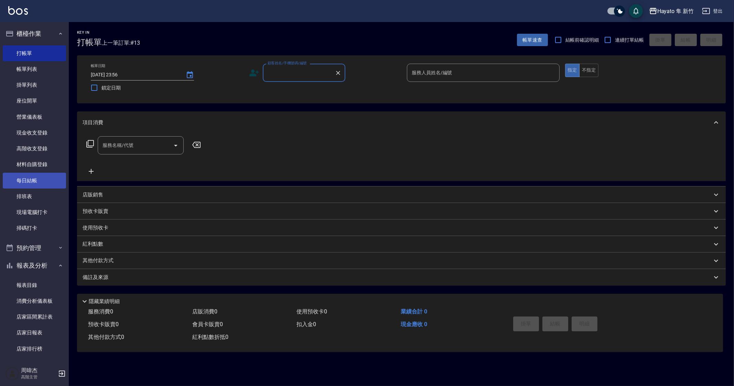
click at [28, 185] on link "每日結帳" at bounding box center [34, 181] width 63 height 16
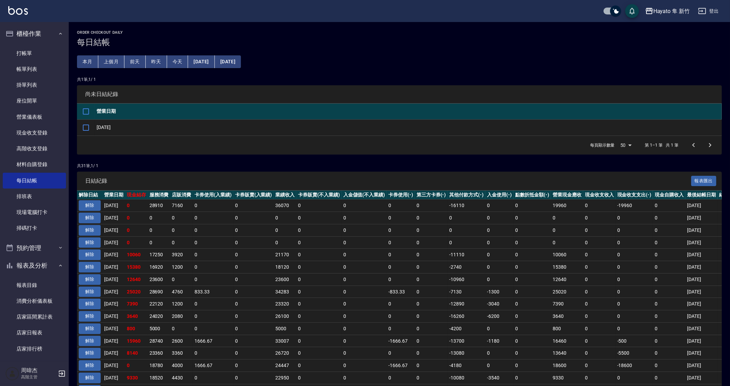
click at [233, 263] on td "0" at bounding box center [213, 267] width 41 height 12
drag, startPoint x: 81, startPoint y: 127, endPoint x: 91, endPoint y: 137, distance: 14.3
click at [81, 127] on input "checkbox" at bounding box center [86, 127] width 14 height 14
checkbox input "true"
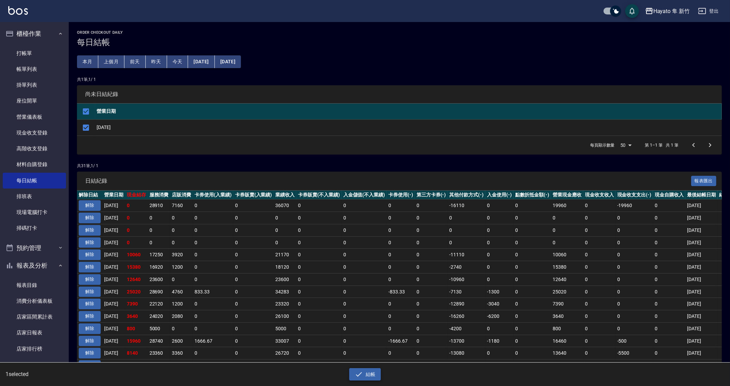
click at [363, 371] on icon "button" at bounding box center [359, 374] width 8 height 8
click at [336, 30] on button "確定" at bounding box center [340, 27] width 22 height 11
checkbox input "false"
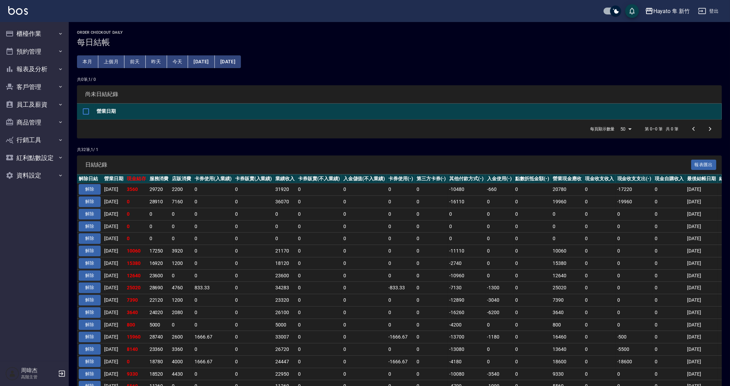
click at [246, 228] on td "0" at bounding box center [253, 226] width 41 height 12
click at [572, 204] on td "19960" at bounding box center [567, 202] width 32 height 12
click at [300, 132] on div "每頁顯示數量 50 50 第 0–0 筆 共 0 筆" at bounding box center [399, 129] width 645 height 19
click at [534, 228] on td "0" at bounding box center [533, 226] width 38 height 12
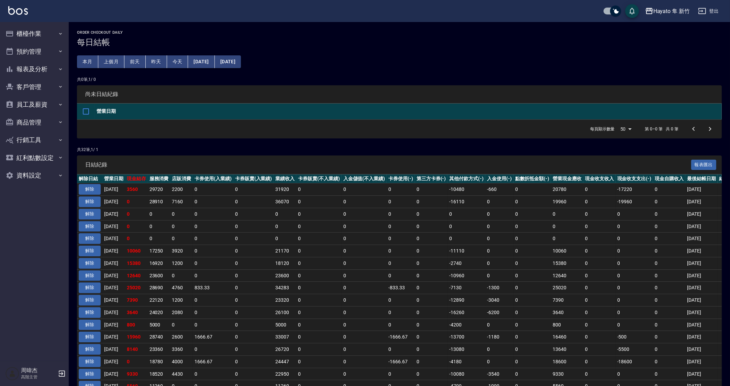
click at [482, 238] on td "0" at bounding box center [467, 238] width 38 height 12
click at [230, 262] on td "0" at bounding box center [213, 263] width 41 height 12
click at [674, 9] on div "Hayato 隼 新竹" at bounding box center [672, 11] width 36 height 9
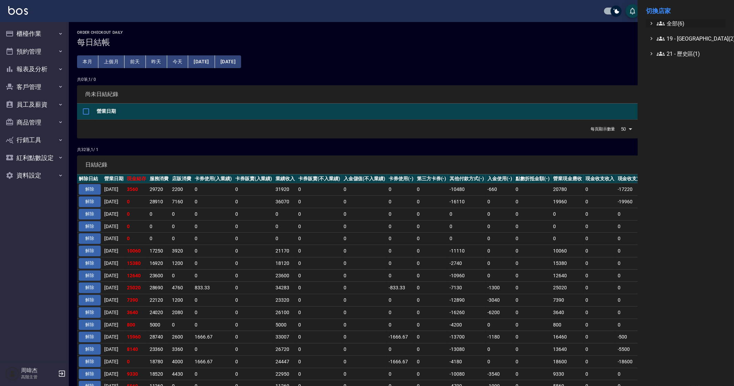
click at [663, 19] on icon at bounding box center [660, 23] width 8 height 8
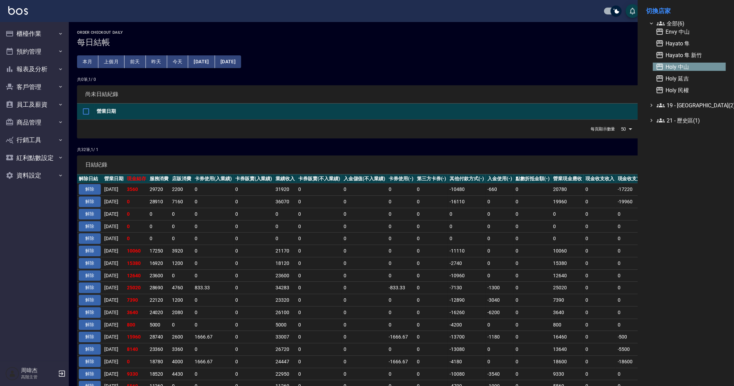
click at [689, 67] on span "Holy 中山" at bounding box center [688, 67] width 67 height 8
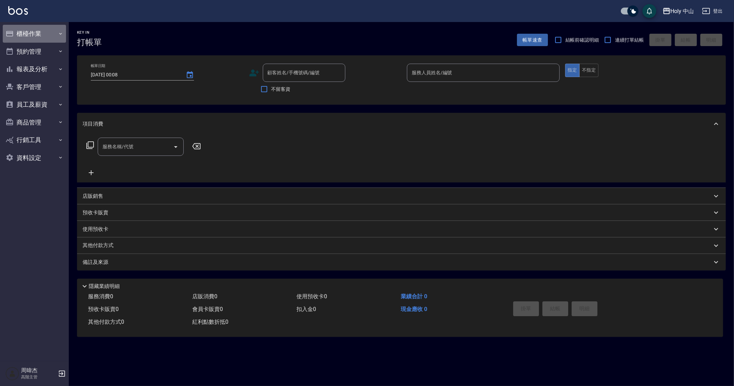
click at [50, 37] on button "櫃檯作業" at bounding box center [34, 34] width 63 height 18
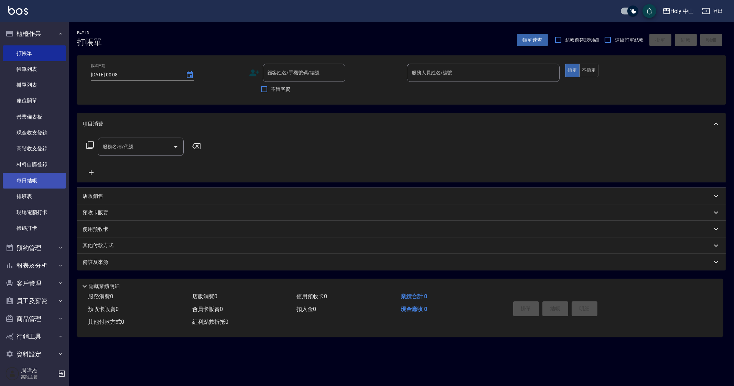
click at [54, 179] on link "每日結帳" at bounding box center [34, 181] width 63 height 16
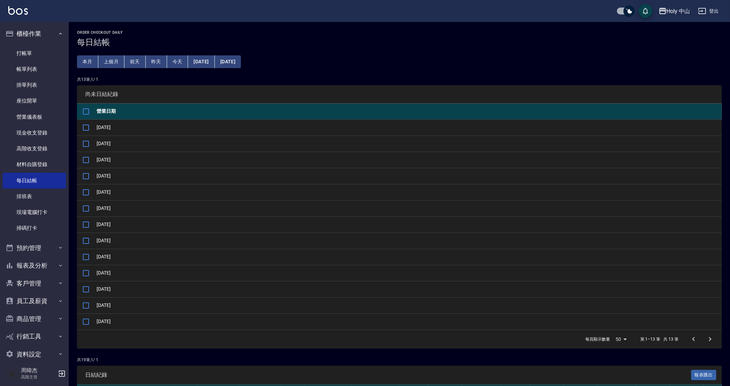
click at [86, 111] on input "checkbox" at bounding box center [86, 111] width 14 height 14
checkbox input "true"
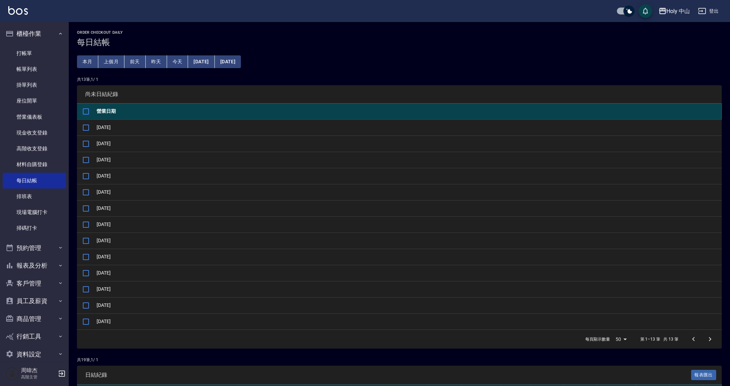
checkbox input "true"
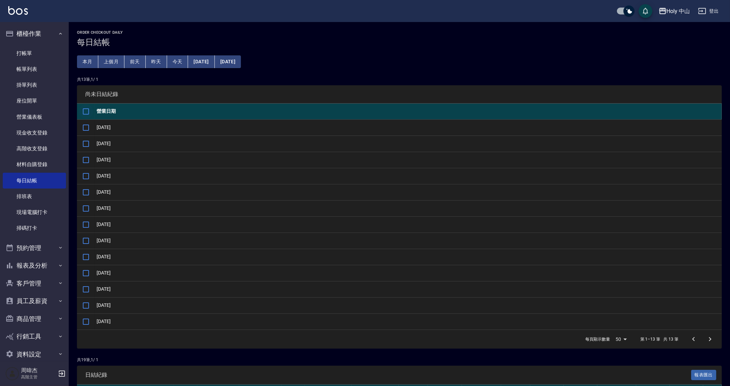
checkbox input "true"
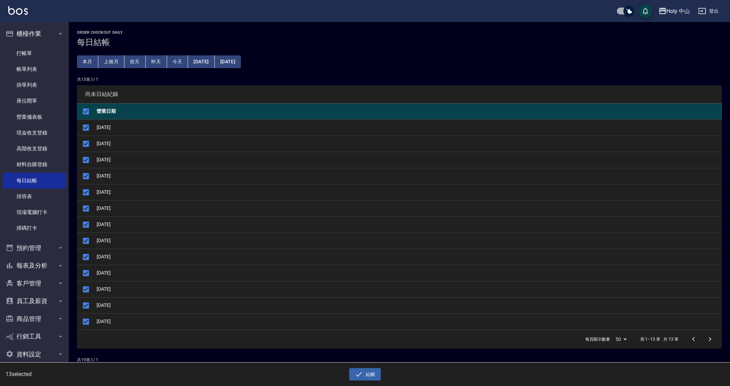
click at [84, 322] on input "checkbox" at bounding box center [86, 321] width 14 height 14
checkbox input "false"
click at [362, 377] on icon "button" at bounding box center [359, 374] width 8 height 8
click at [342, 25] on button "確定" at bounding box center [340, 27] width 22 height 11
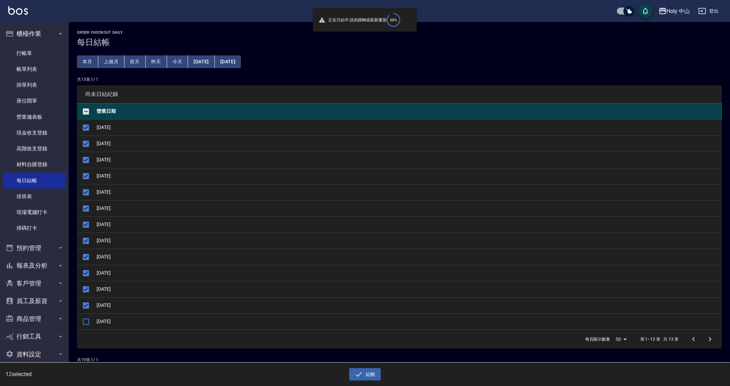
checkbox input "false"
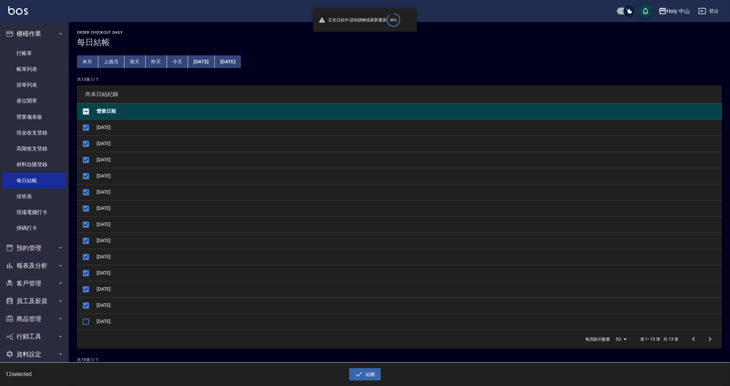
checkbox input "false"
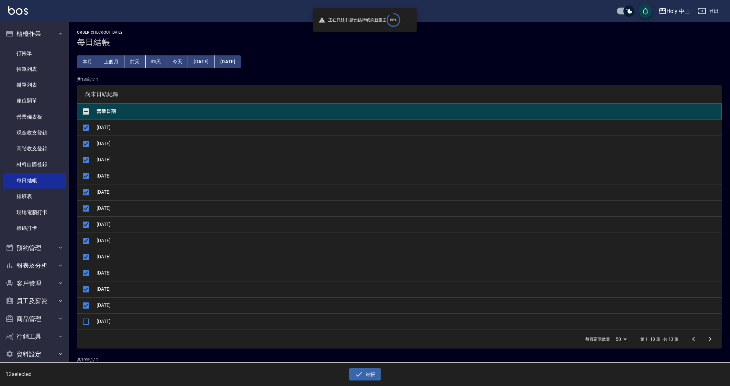
checkbox input "false"
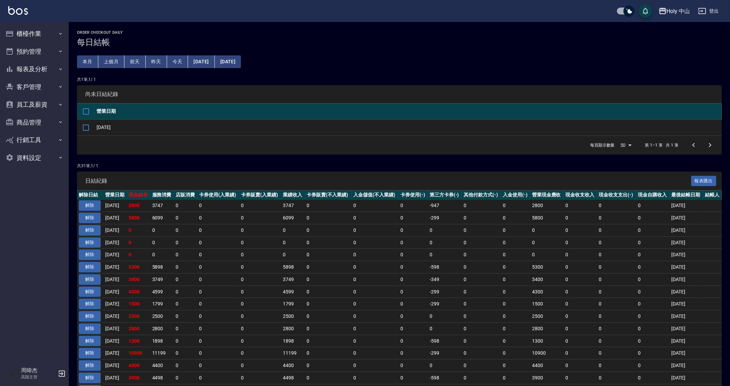
click at [369, 226] on td "0" at bounding box center [375, 230] width 47 height 12
click at [546, 246] on td "0" at bounding box center [546, 242] width 33 height 12
click at [472, 273] on td "0" at bounding box center [481, 279] width 39 height 12
click at [39, 70] on button "報表及分析" at bounding box center [34, 69] width 63 height 18
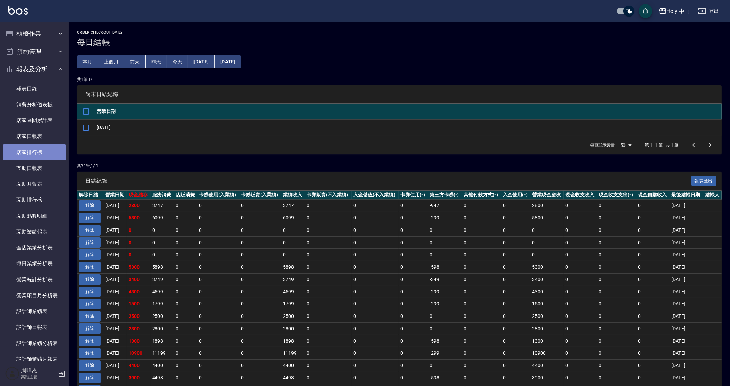
click at [34, 152] on link "店家排行榜" at bounding box center [34, 152] width 63 height 16
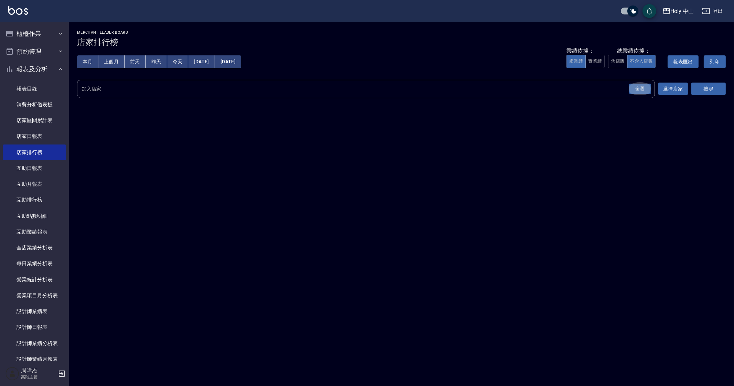
click at [643, 95] on button "全選" at bounding box center [639, 88] width 25 height 13
click at [645, 87] on div "全選" at bounding box center [640, 89] width 22 height 11
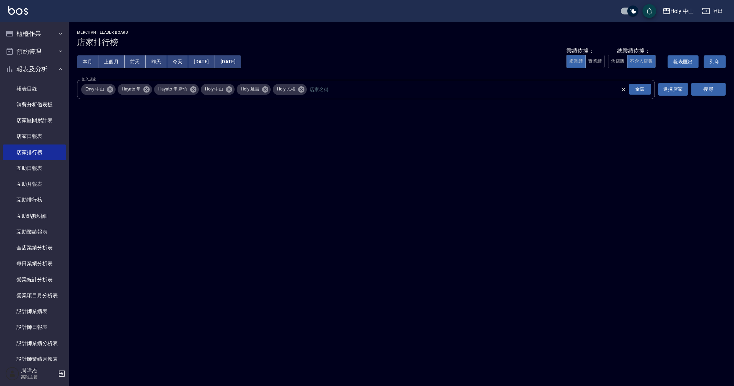
click at [718, 92] on button "搜尋" at bounding box center [708, 89] width 34 height 13
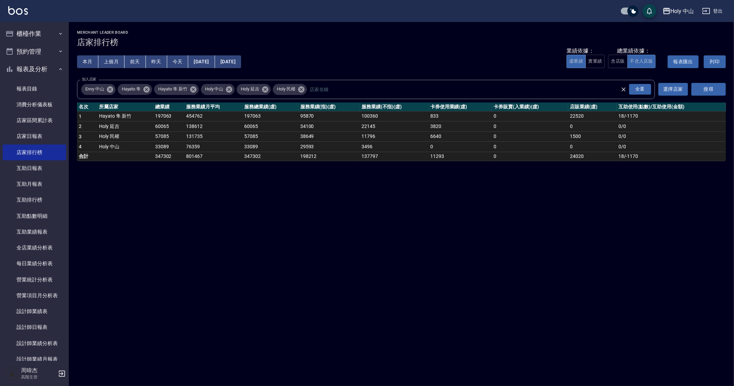
click at [472, 286] on div "Holy 中山 2025-09-01 - 2025-09-13 店家排行榜 列印時間： 2025-09-13-00:09 Merchant Leader Bo…" at bounding box center [367, 193] width 734 height 386
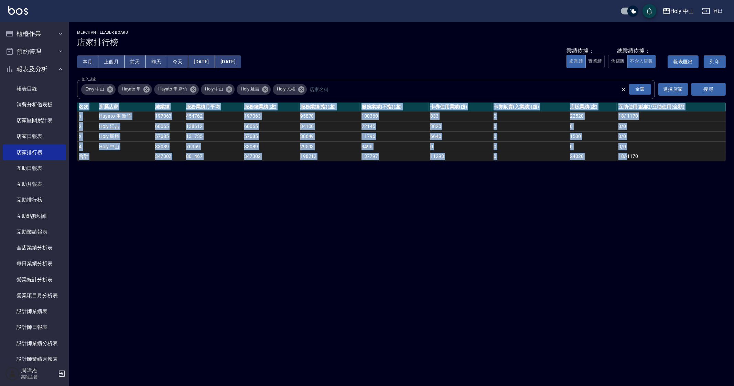
click at [472, 286] on div "Holy 中山 2025-09-01 - 2025-09-13 店家排行榜 列印時間： 2025-09-13-00:09 Merchant Leader Bo…" at bounding box center [367, 193] width 734 height 386
click at [577, 292] on div "Holy 中山 2025-09-01 - 2025-09-13 店家排行榜 列印時間： 2025-09-13-00:09 Merchant Leader Bo…" at bounding box center [367, 193] width 734 height 386
click at [679, 18] on button "Holy 中山" at bounding box center [677, 11] width 37 height 14
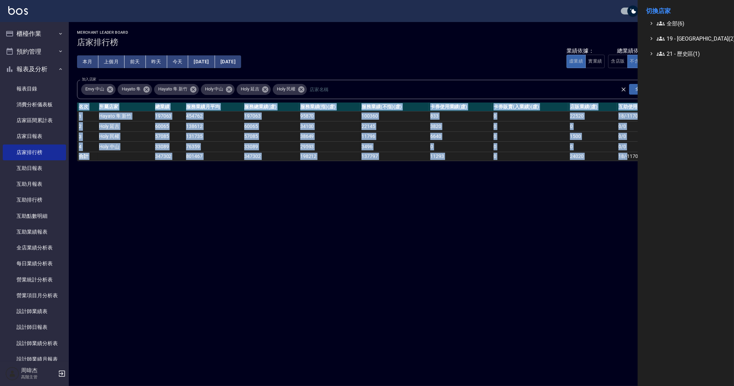
click at [679, 18] on li "切換店家" at bounding box center [686, 11] width 80 height 17
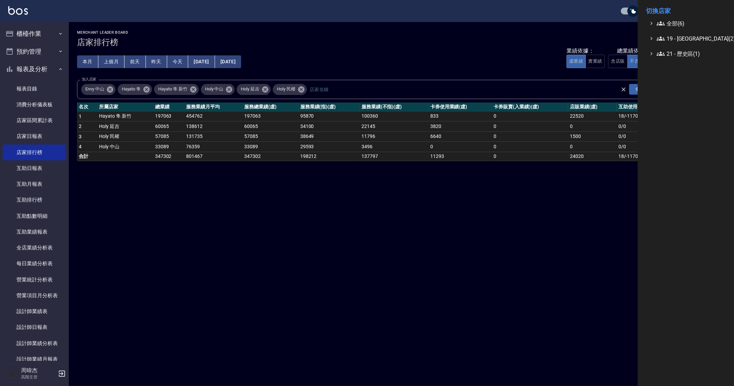
click at [678, 19] on li "切換店家" at bounding box center [686, 11] width 80 height 17
click at [675, 22] on span "全部(6)" at bounding box center [689, 23] width 66 height 8
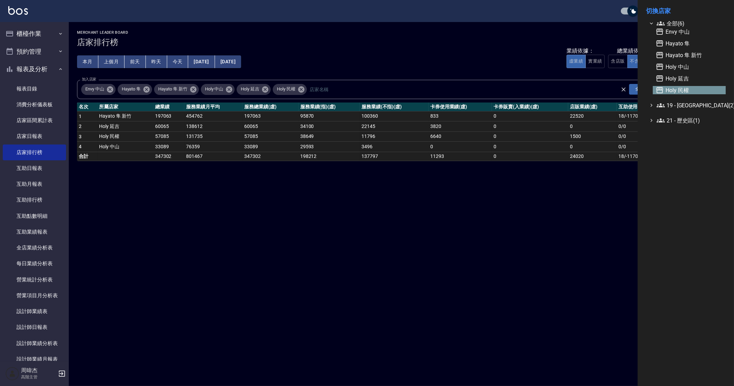
click at [696, 88] on span "Holy 民權" at bounding box center [688, 90] width 67 height 8
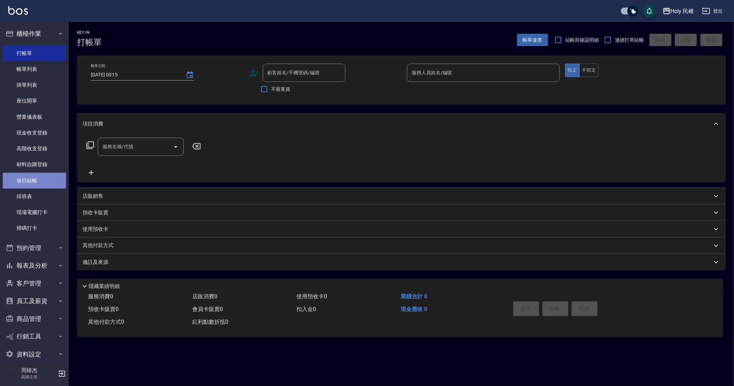
click at [44, 182] on link "每日結帳" at bounding box center [34, 181] width 63 height 16
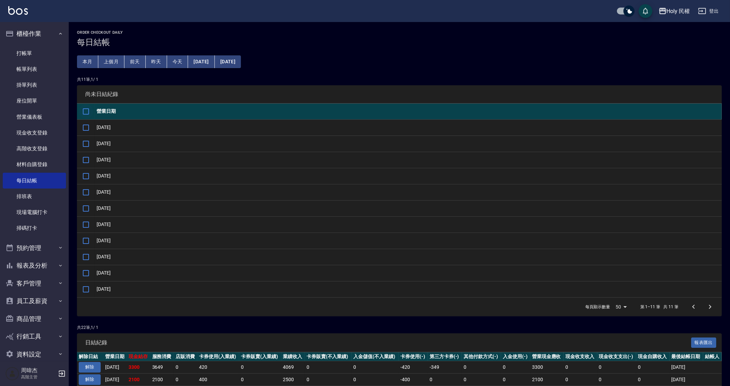
click at [82, 114] on input "checkbox" at bounding box center [86, 111] width 14 height 14
checkbox input "true"
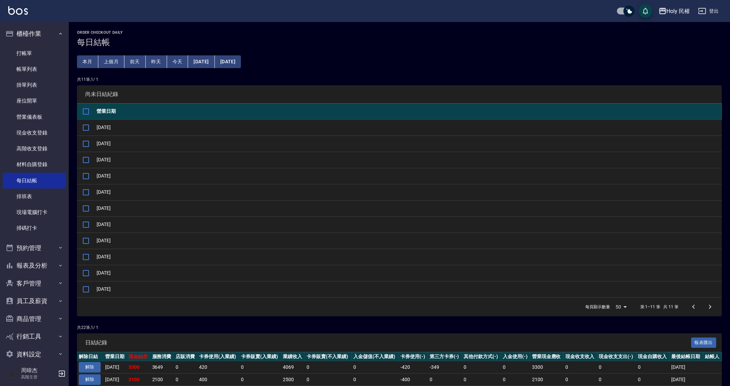
checkbox input "true"
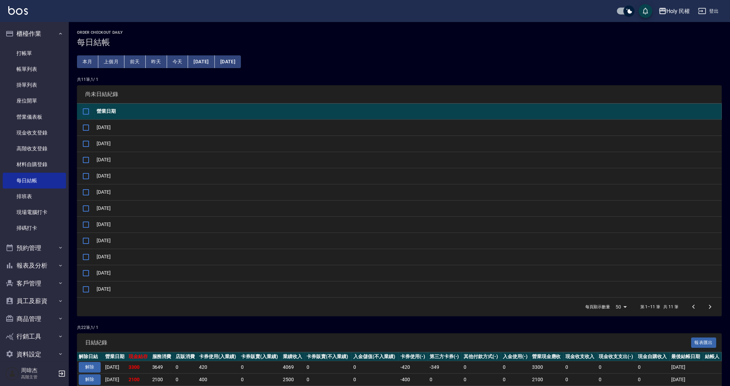
checkbox input "true"
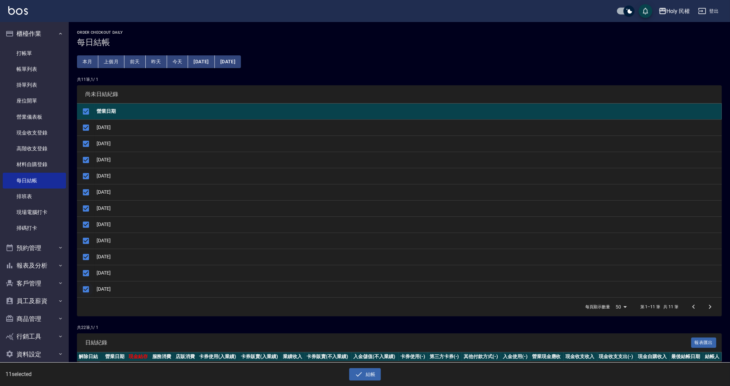
click at [88, 288] on input "checkbox" at bounding box center [86, 289] width 14 height 14
checkbox input "false"
click at [88, 273] on input "checkbox" at bounding box center [86, 273] width 14 height 14
checkbox input "false"
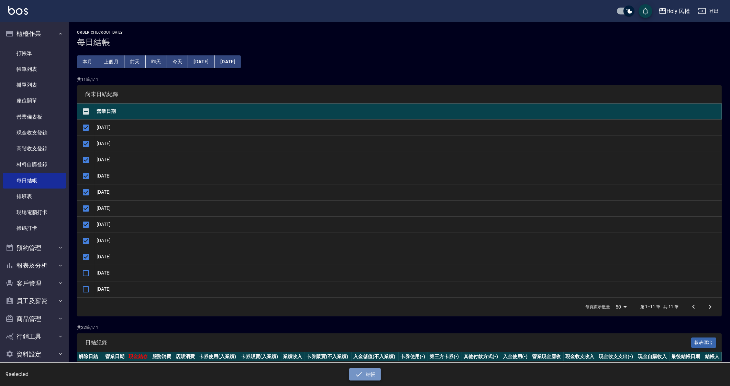
click at [363, 375] on button "結帳" at bounding box center [365, 374] width 32 height 13
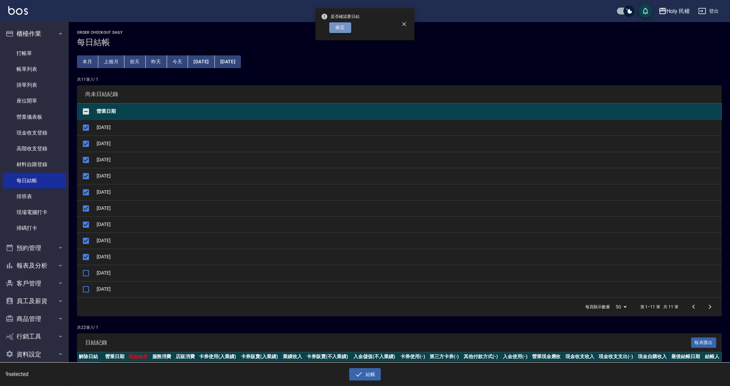
click at [339, 26] on button "確定" at bounding box center [340, 27] width 22 height 11
checkbox input "false"
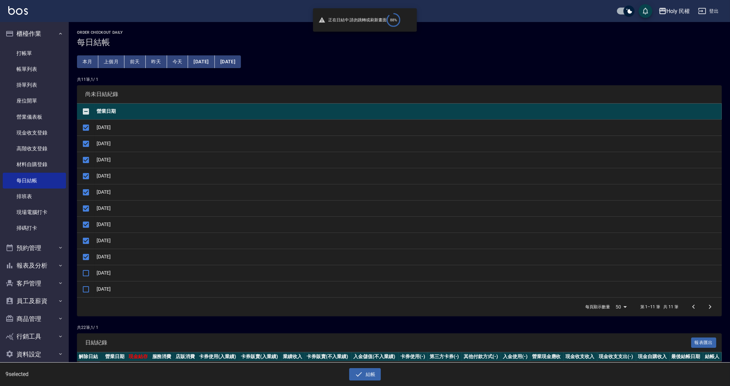
checkbox input "false"
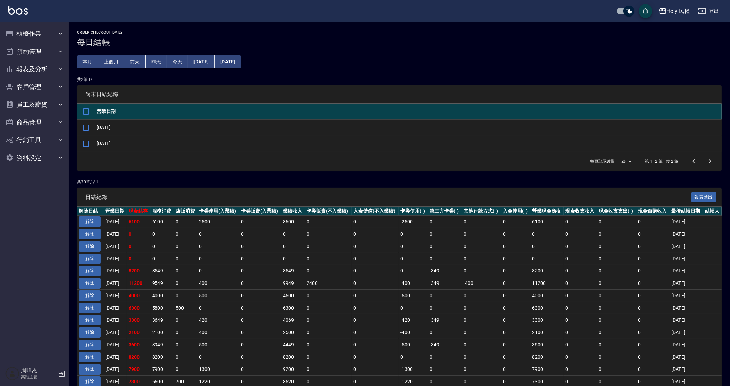
click at [303, 308] on td "6300" at bounding box center [293, 307] width 23 height 12
